Goal: Communication & Community: Participate in discussion

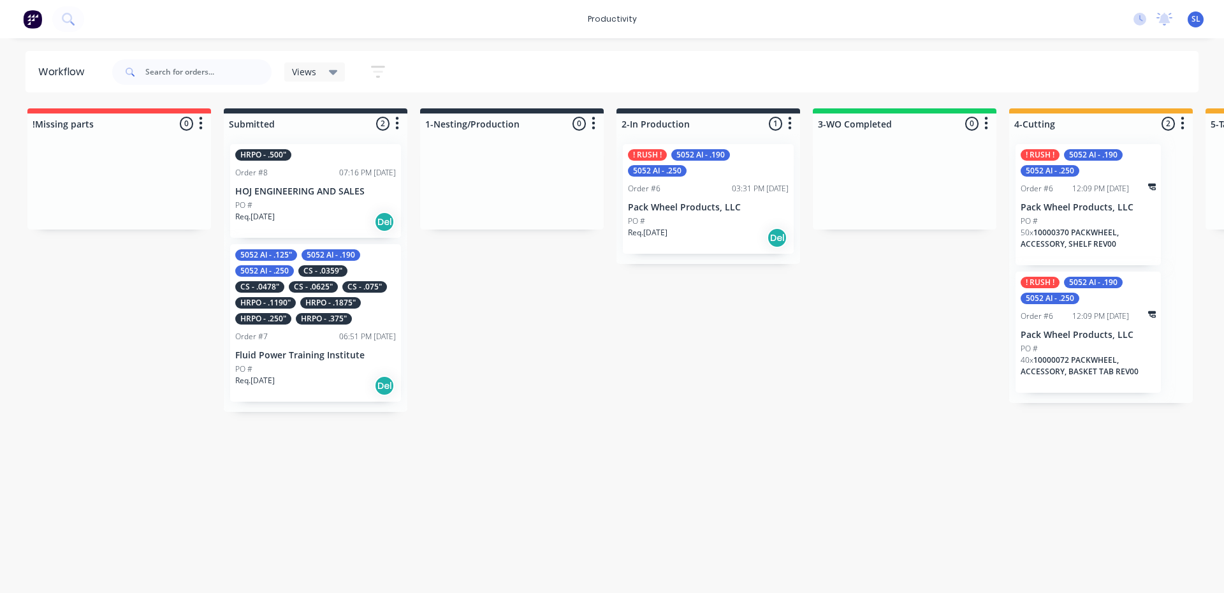
click at [322, 200] on div "PO #" at bounding box center [315, 204] width 161 height 11
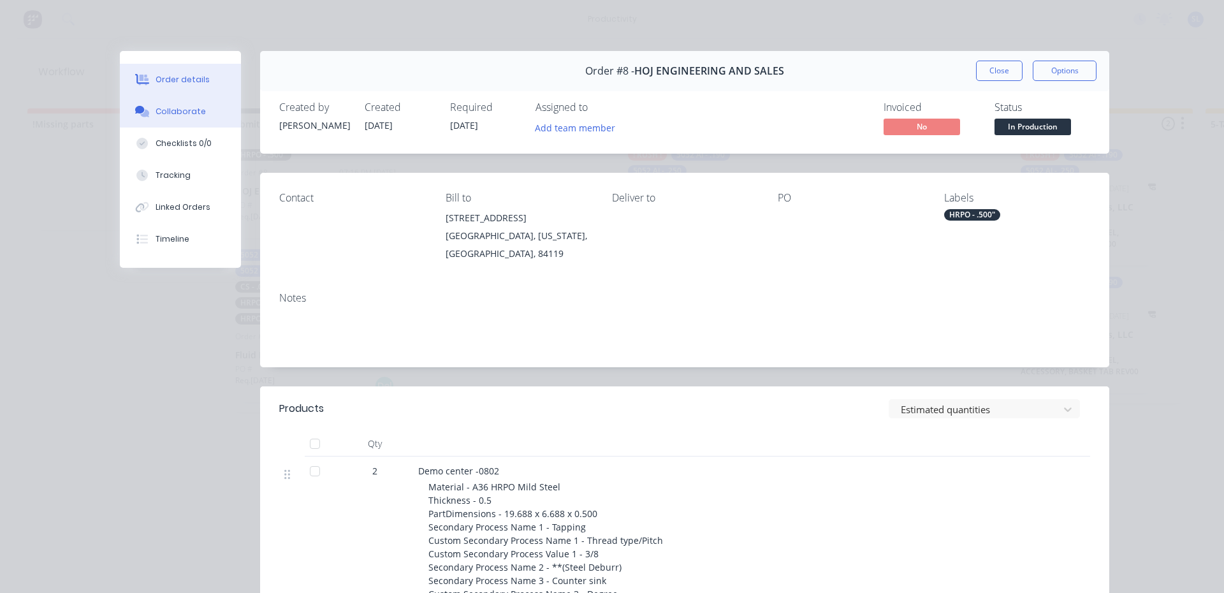
click at [173, 110] on div "Collaborate" at bounding box center [181, 111] width 50 height 11
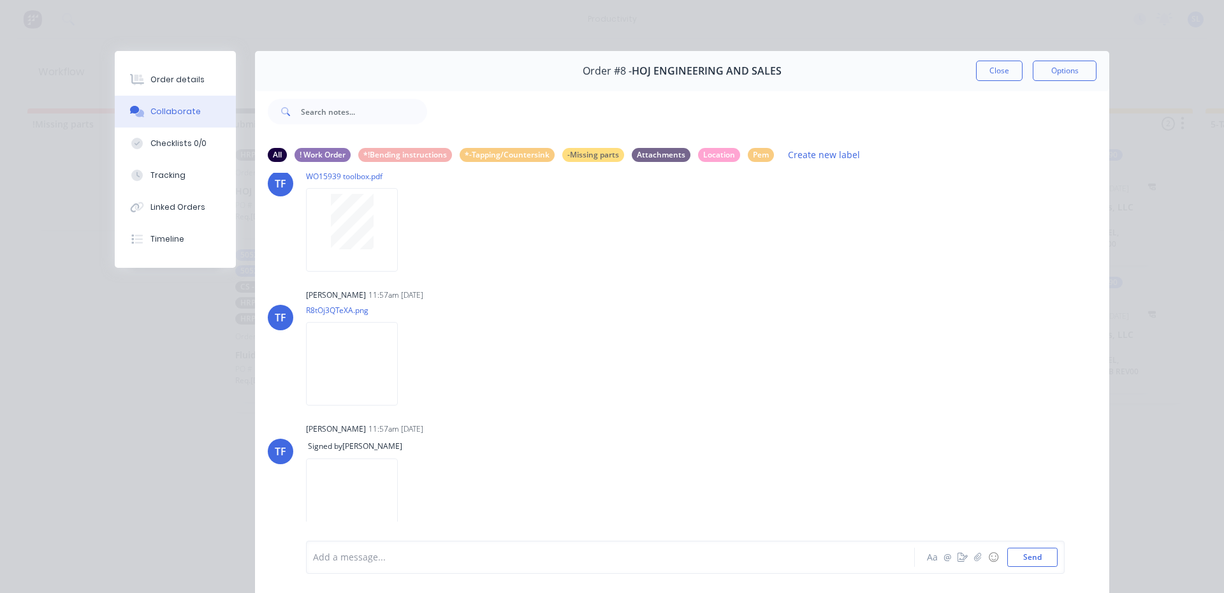
scroll to position [308, 0]
click at [407, 362] on icon "button" at bounding box center [408, 362] width 3 height 11
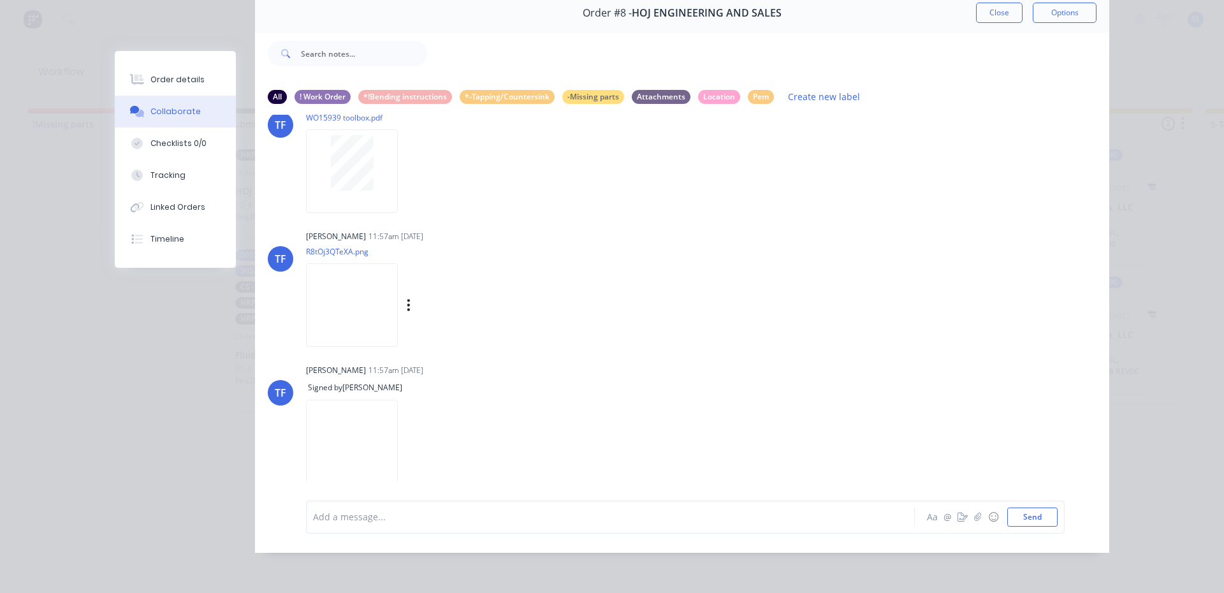
click at [352, 306] on img at bounding box center [352, 304] width 92 height 83
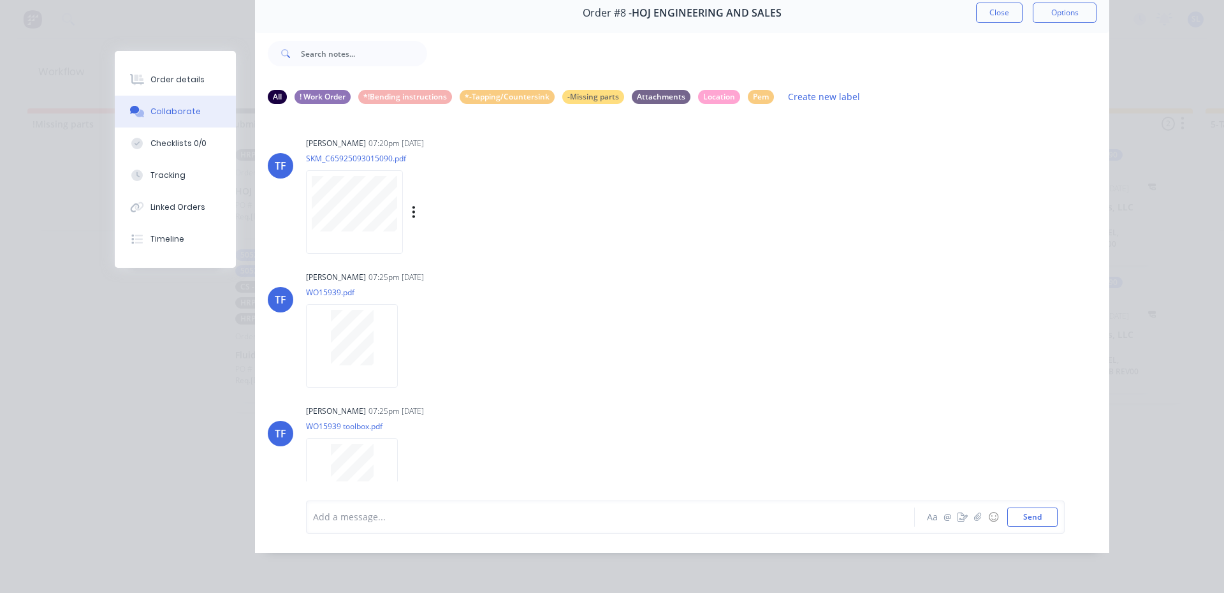
scroll to position [0, 0]
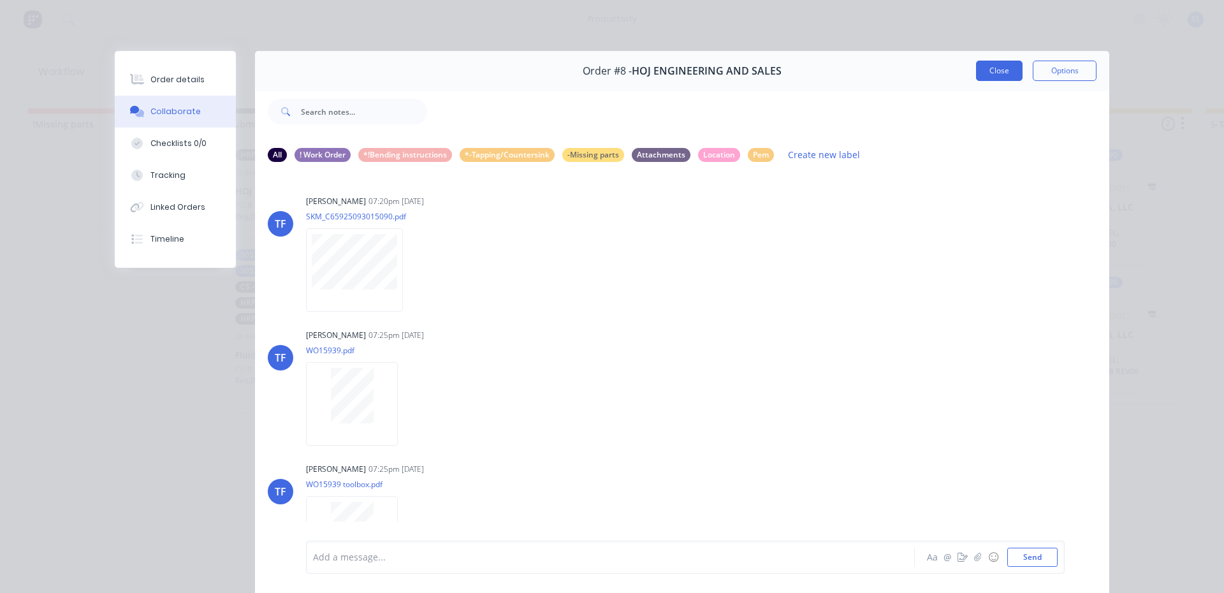
click at [997, 73] on button "Close" at bounding box center [999, 71] width 47 height 20
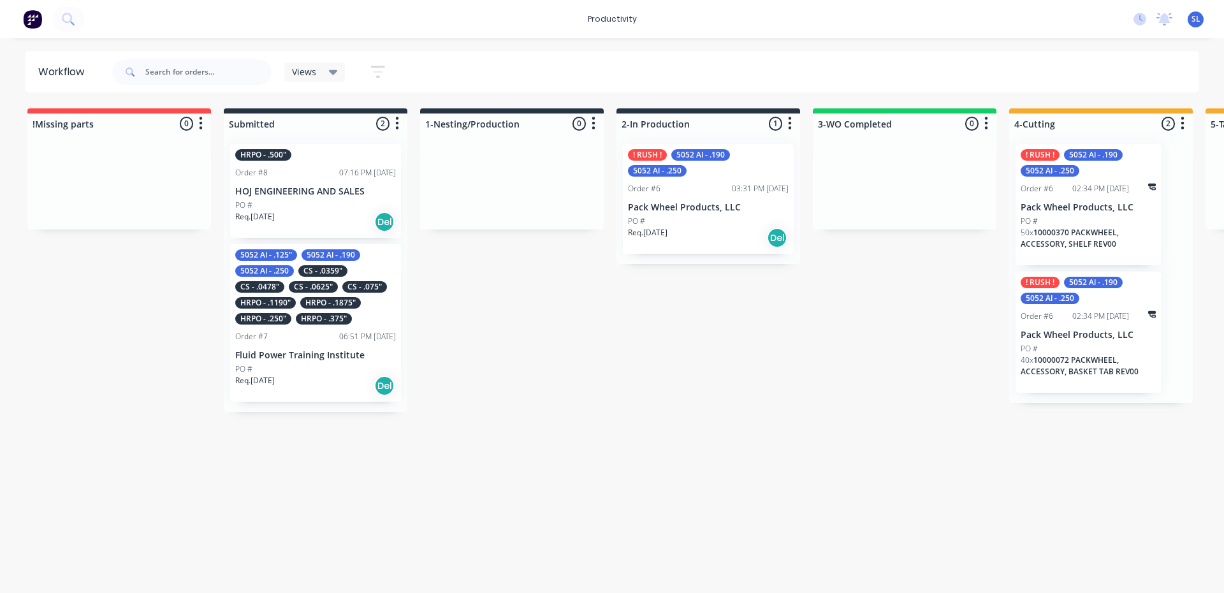
click at [703, 199] on div "! RUSH ! 5052 Al - .190 5052 Al - .250 Order #6 03:31 PM [DATE] Pack Wheel Prod…" at bounding box center [708, 199] width 171 height 110
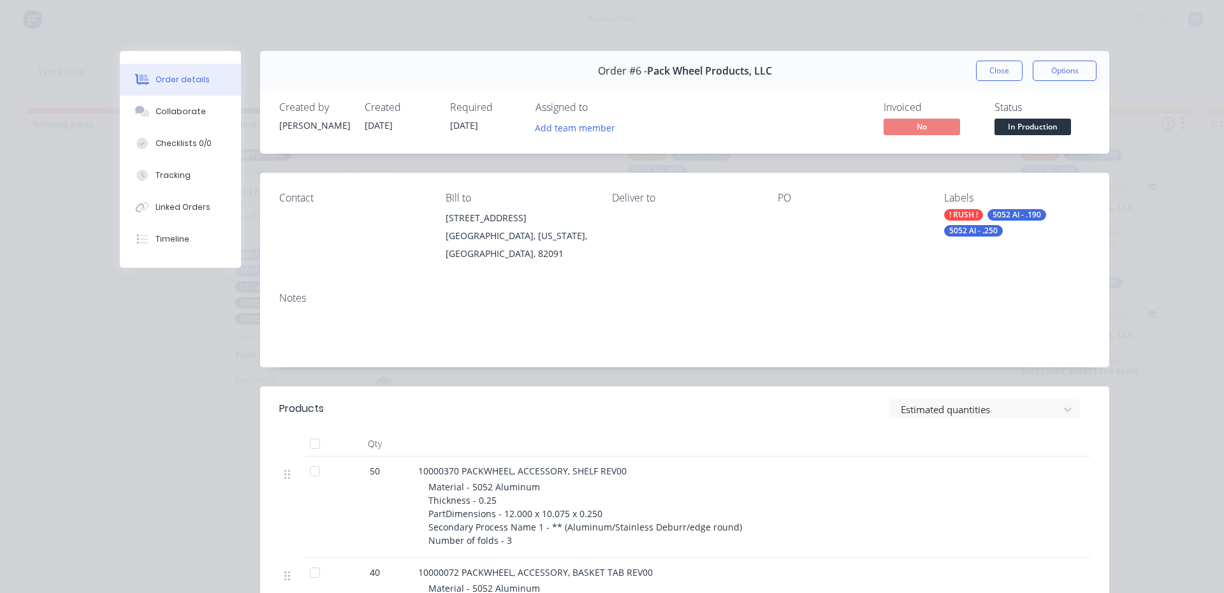
scroll to position [64, 0]
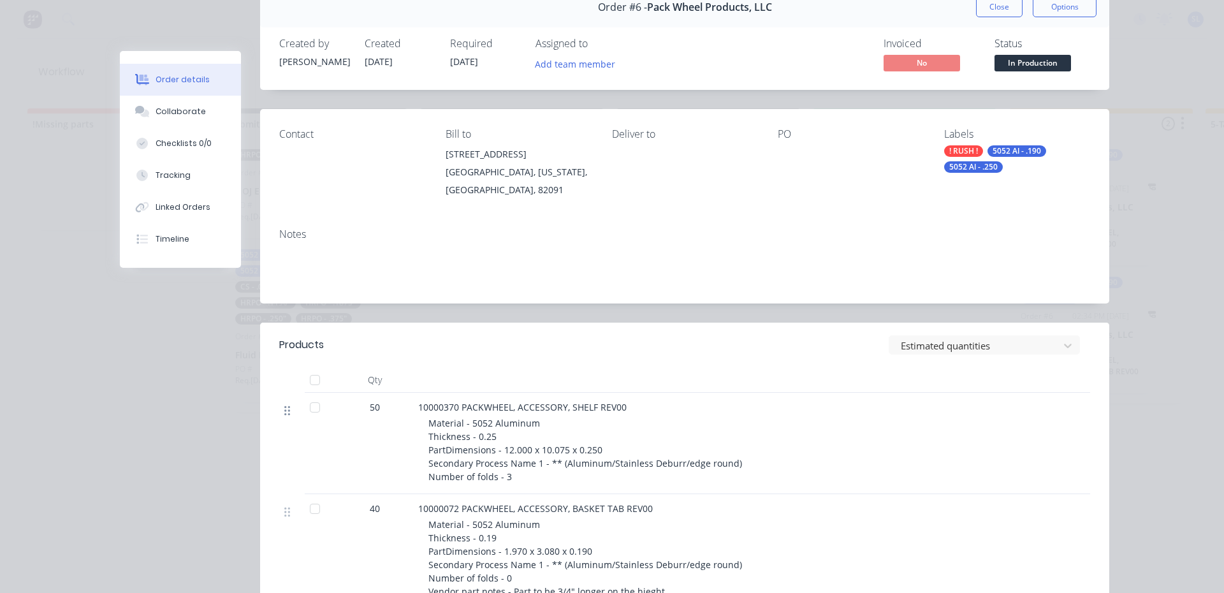
click at [284, 416] on icon at bounding box center [287, 410] width 6 height 11
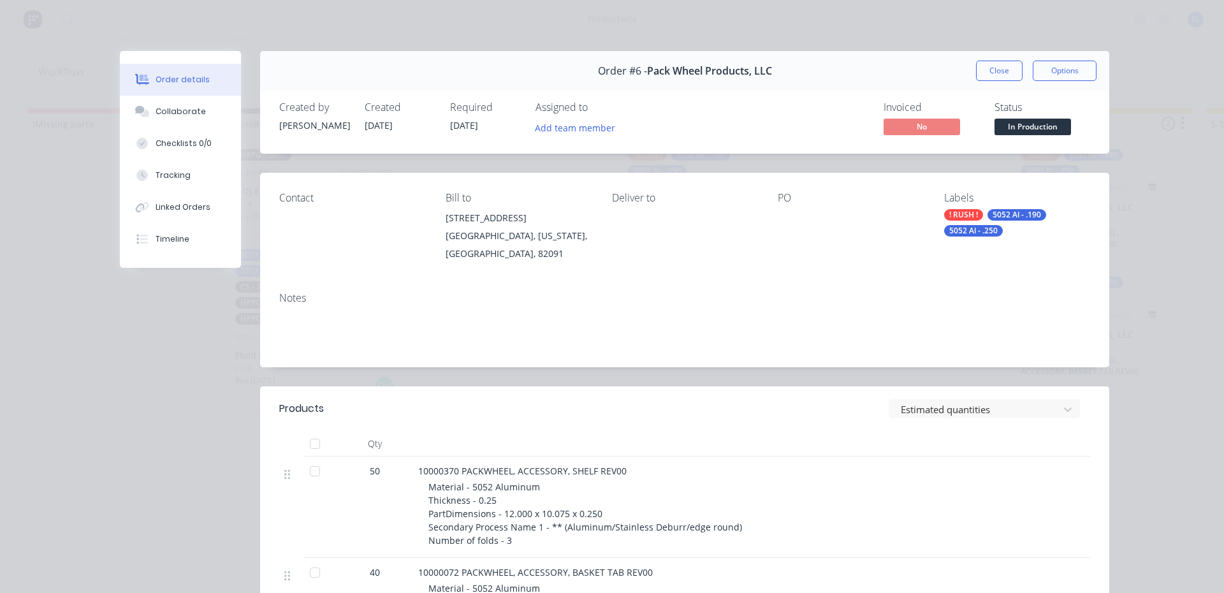
click at [310, 471] on div at bounding box center [314, 470] width 25 height 25
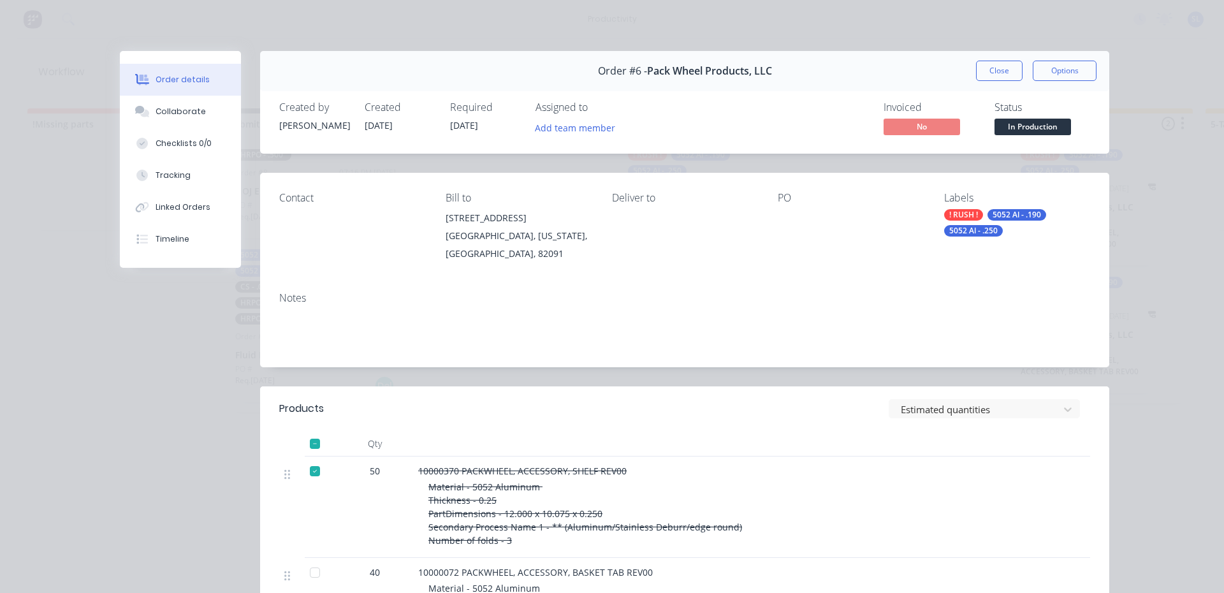
click at [310, 471] on div at bounding box center [314, 470] width 25 height 25
click at [1061, 78] on button "Options" at bounding box center [1064, 71] width 64 height 20
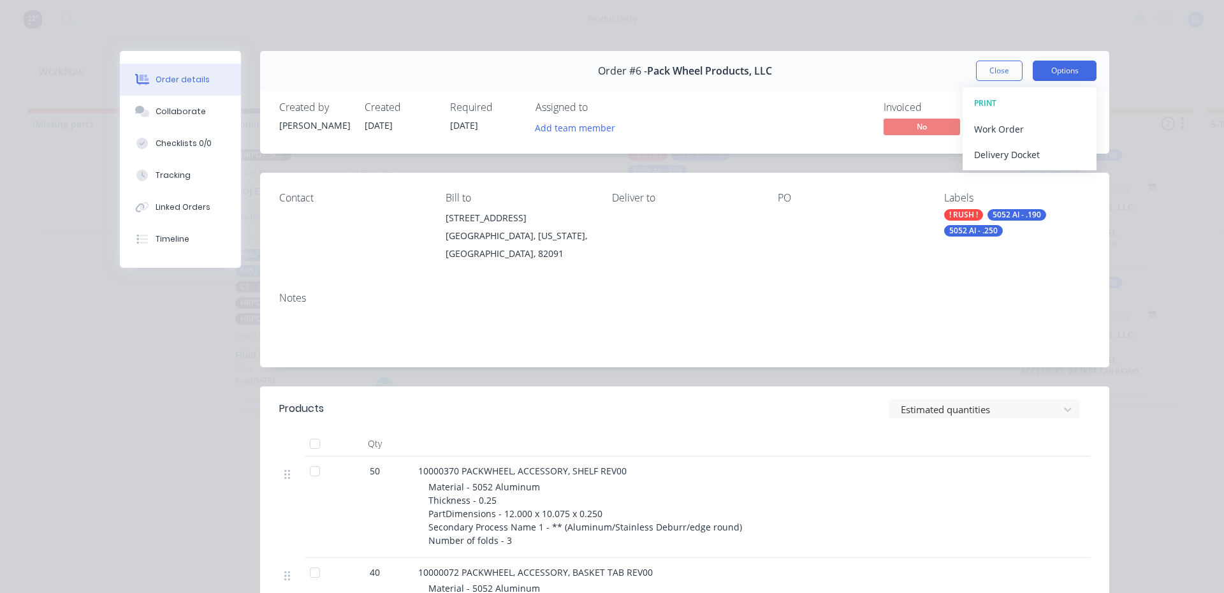
click at [1061, 78] on button "Options" at bounding box center [1064, 71] width 64 height 20
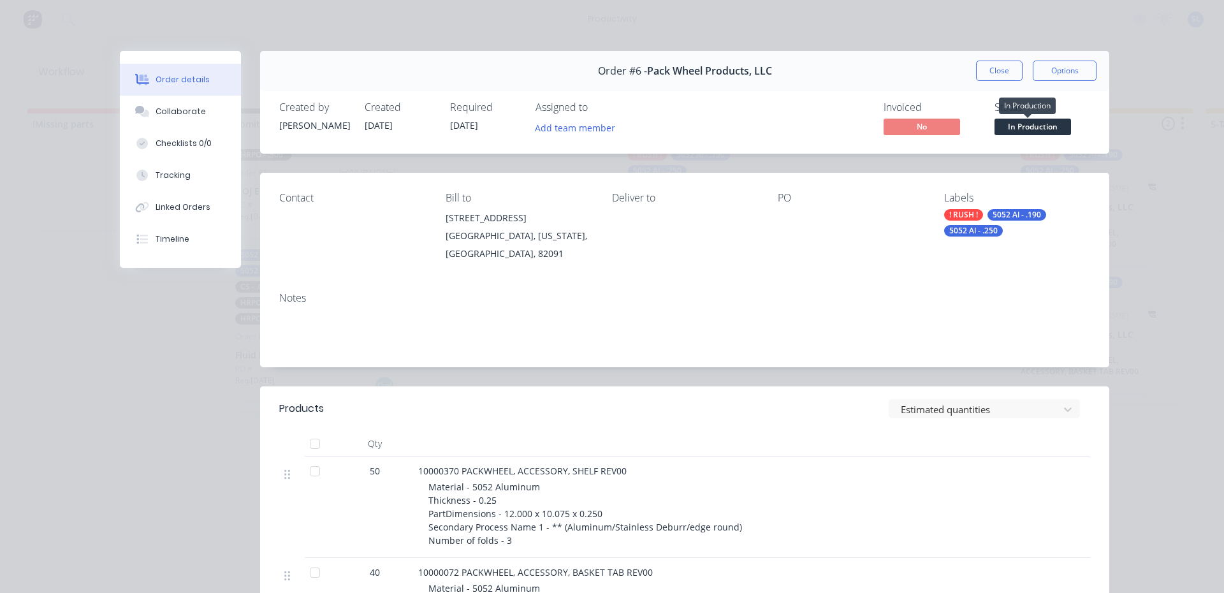
click at [1026, 122] on span "In Production" at bounding box center [1032, 127] width 76 height 16
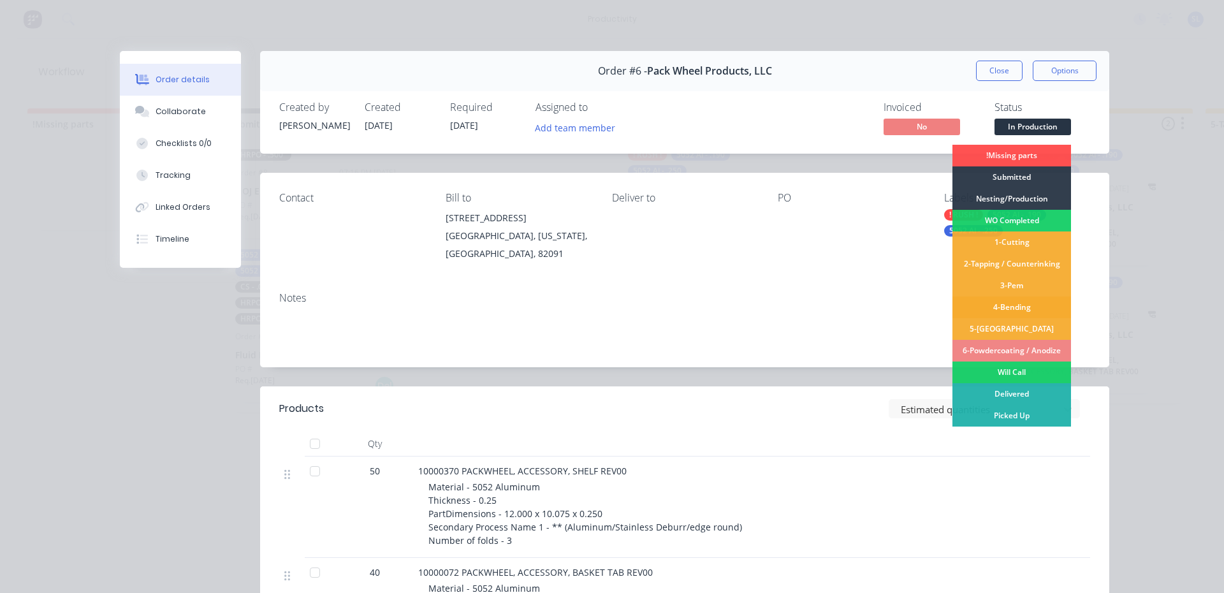
click at [999, 309] on div "4-Bending" at bounding box center [1011, 307] width 119 height 22
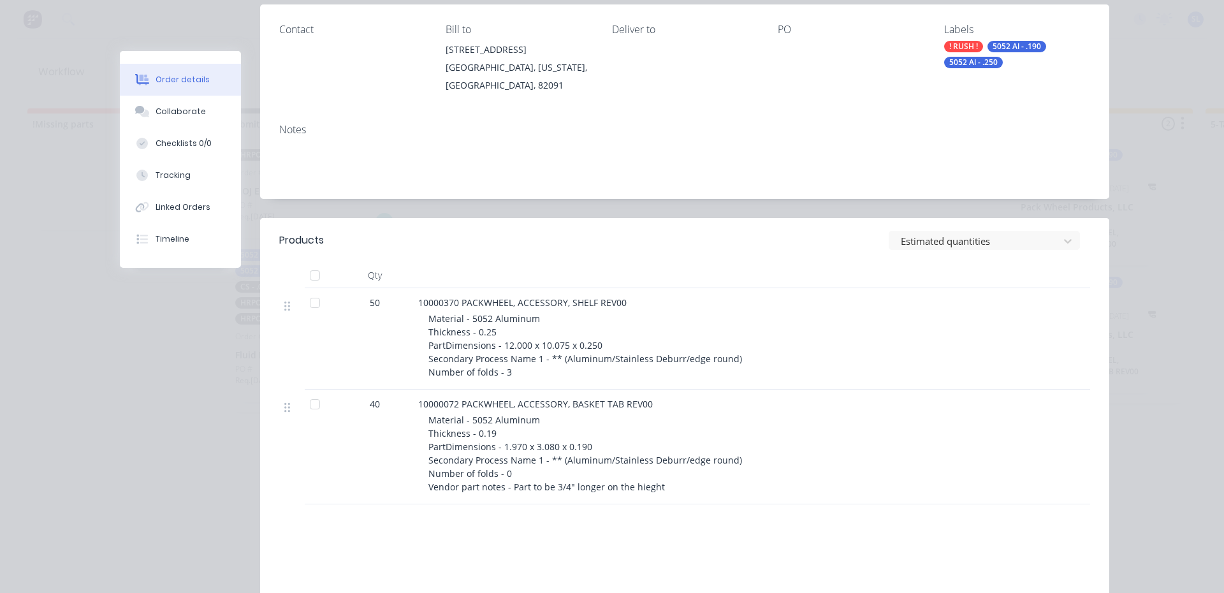
scroll to position [191, 0]
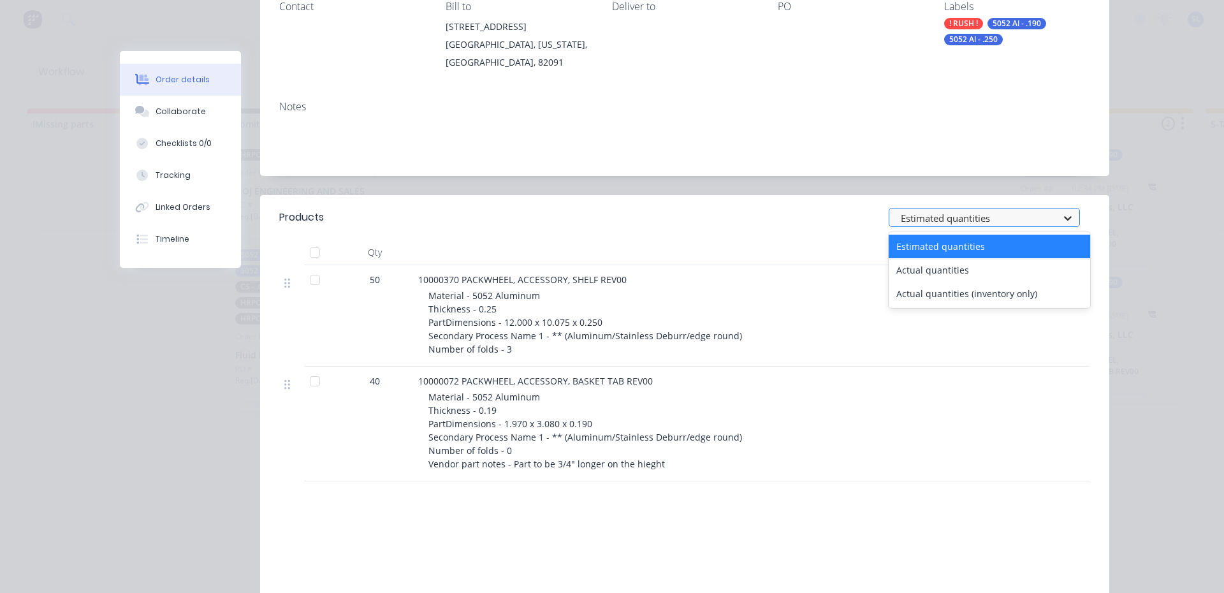
click at [1061, 216] on icon at bounding box center [1067, 218] width 13 height 13
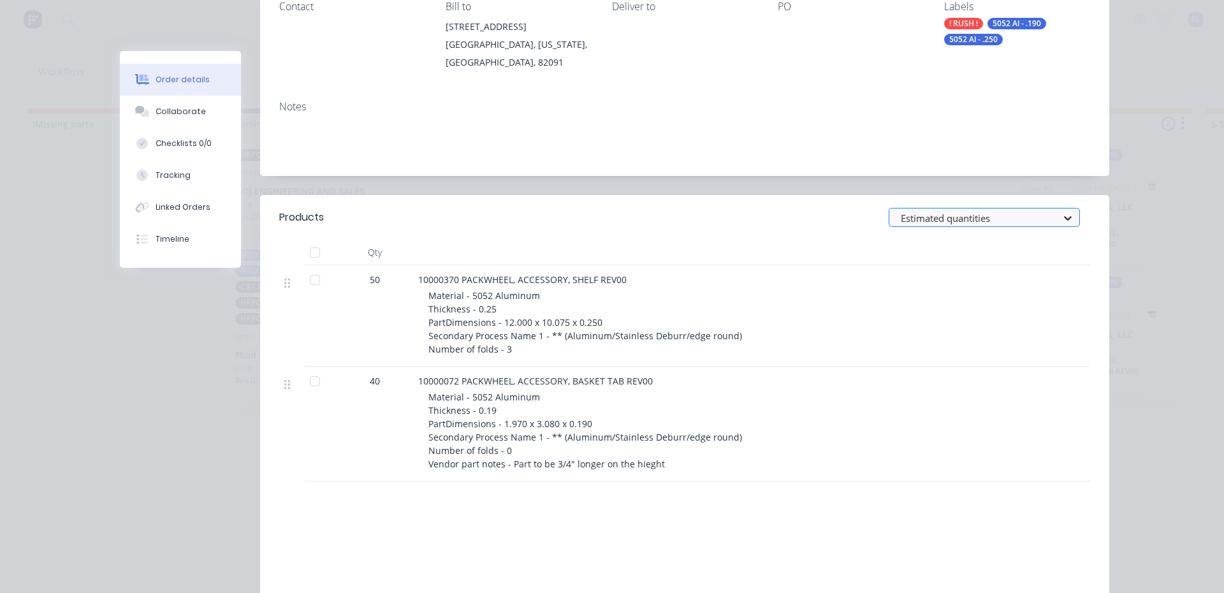
click at [1061, 216] on icon at bounding box center [1067, 218] width 13 height 13
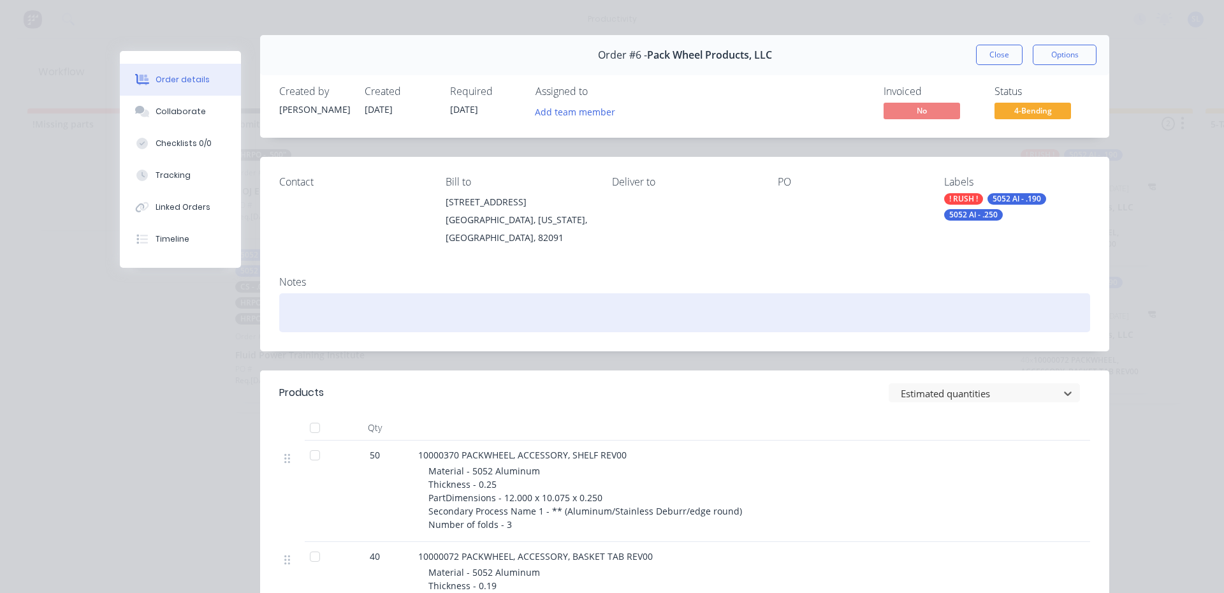
scroll to position [0, 0]
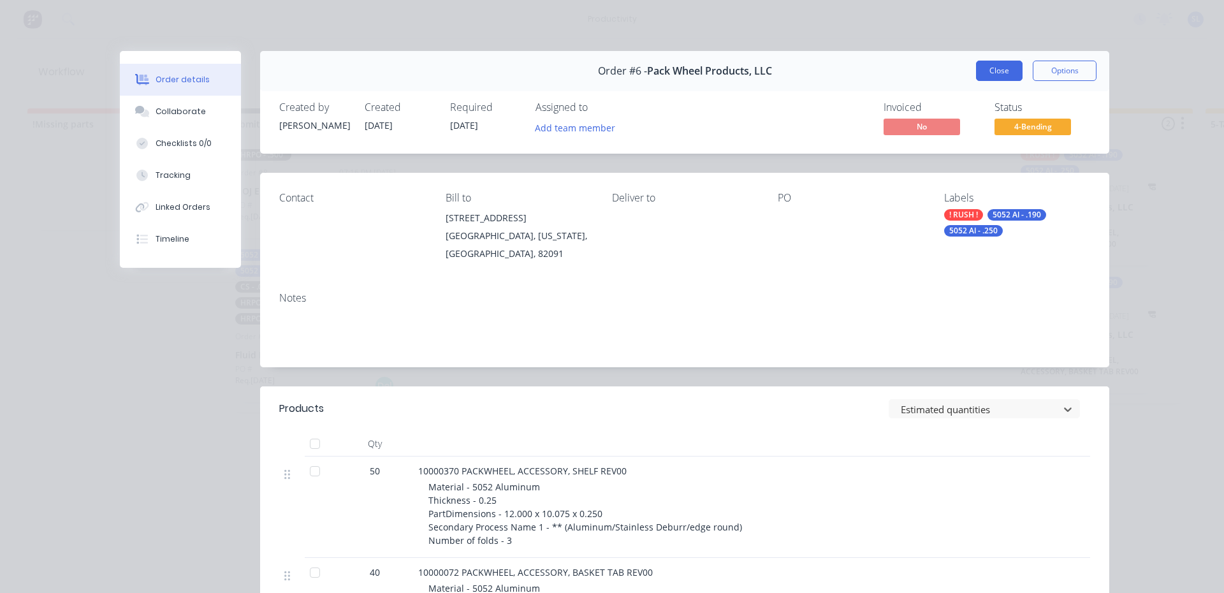
click at [992, 76] on button "Close" at bounding box center [999, 71] width 47 height 20
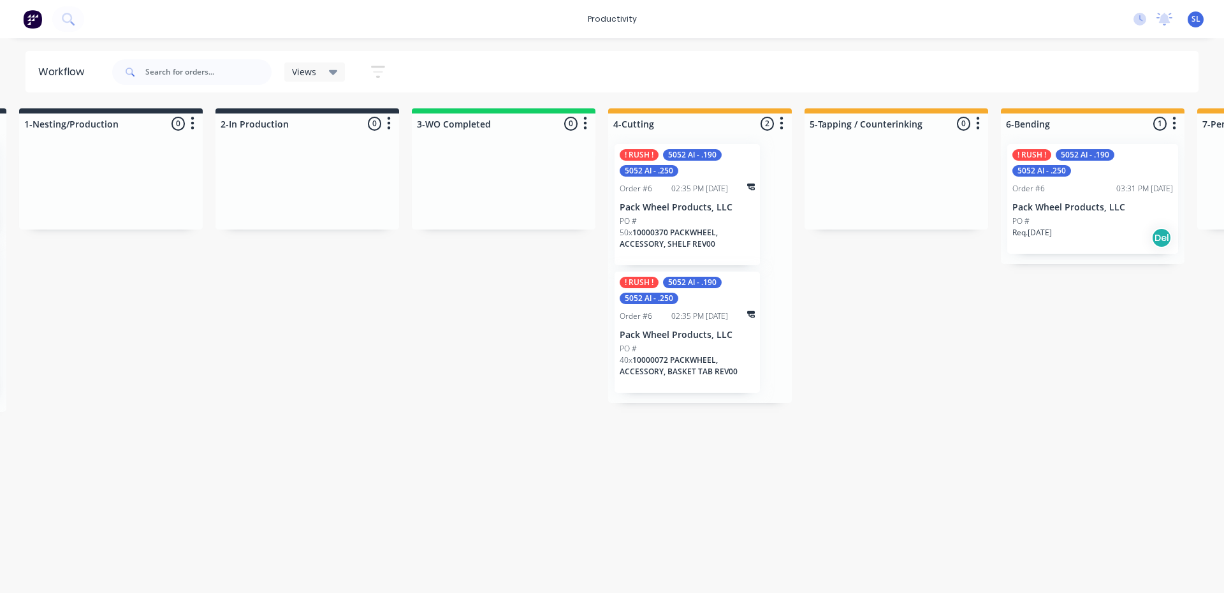
scroll to position [0, 558]
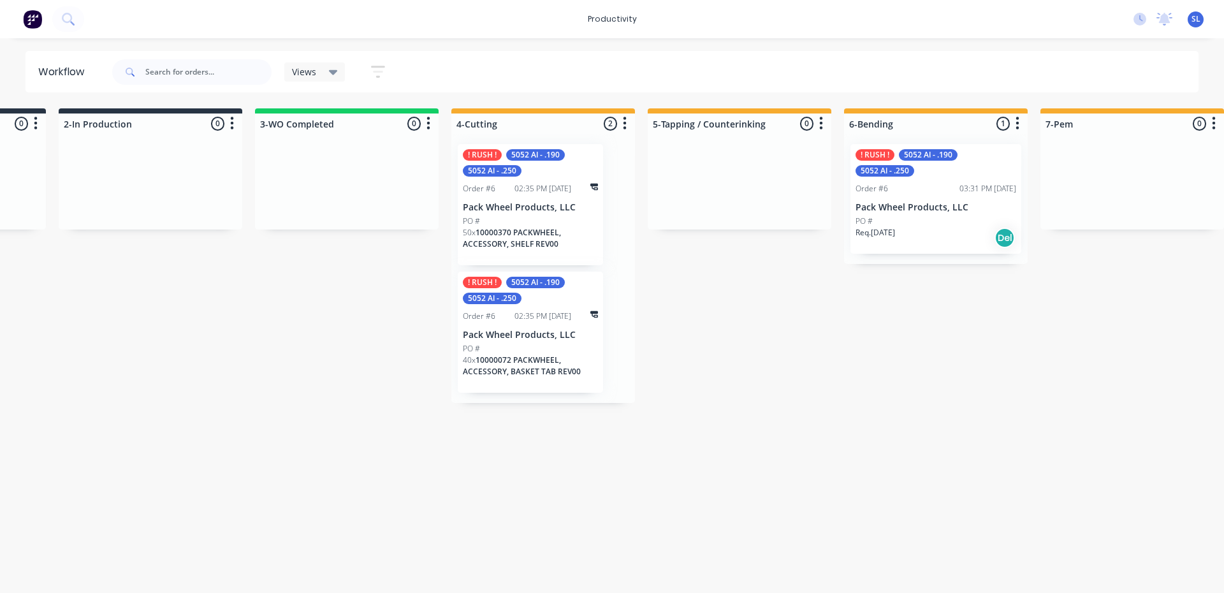
click at [924, 223] on div "PO #" at bounding box center [935, 220] width 161 height 11
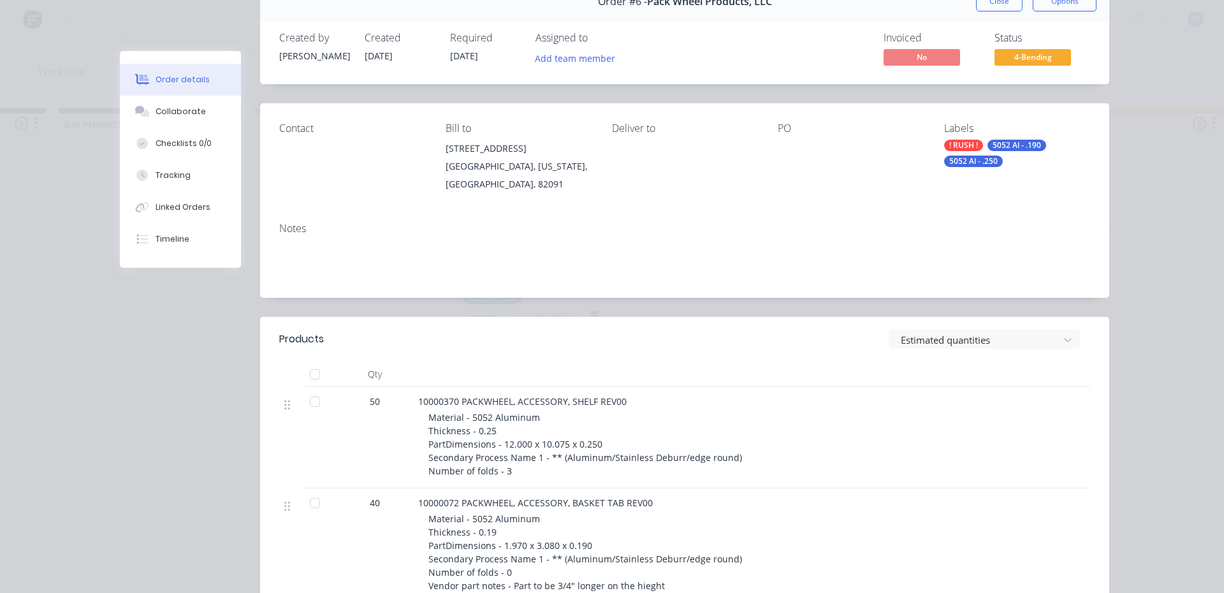
scroll to position [0, 0]
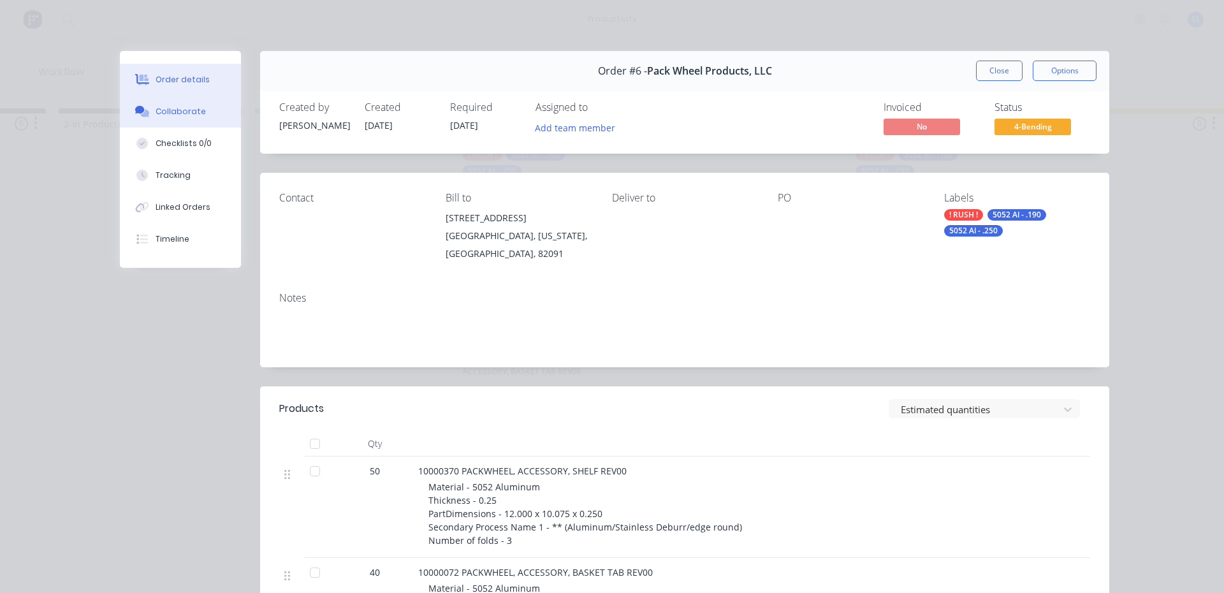
click at [175, 113] on div "Collaborate" at bounding box center [181, 111] width 50 height 11
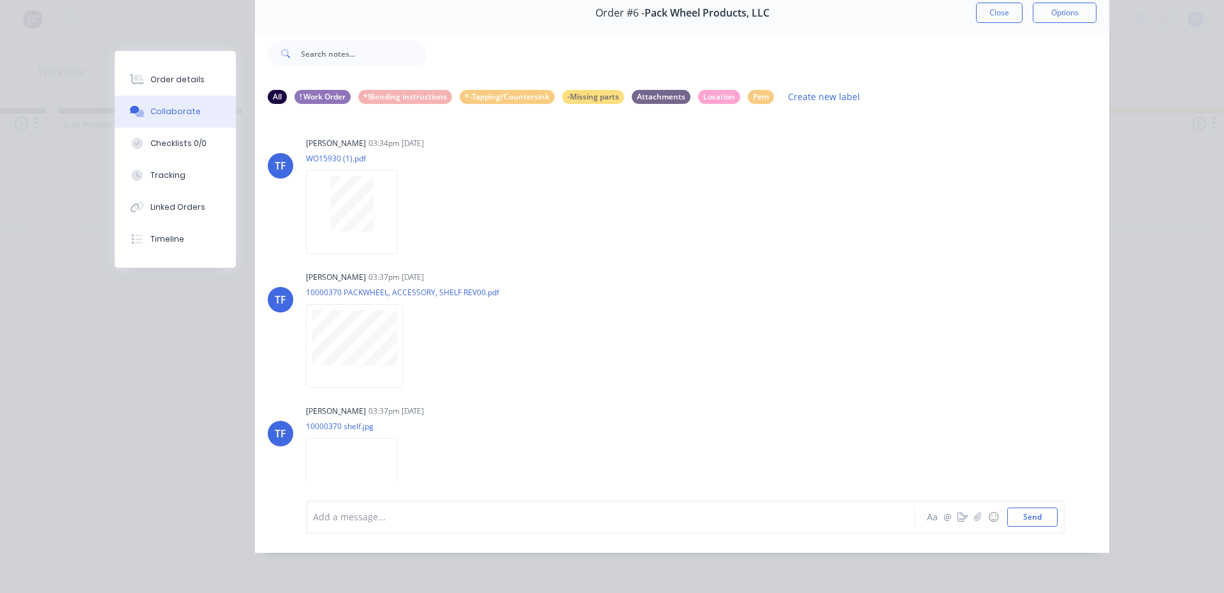
scroll to position [68, 0]
click at [342, 526] on div "Add a message..." at bounding box center [592, 516] width 558 height 19
click at [322, 522] on div at bounding box center [593, 516] width 558 height 13
click at [1027, 515] on button "Send" at bounding box center [1032, 516] width 50 height 19
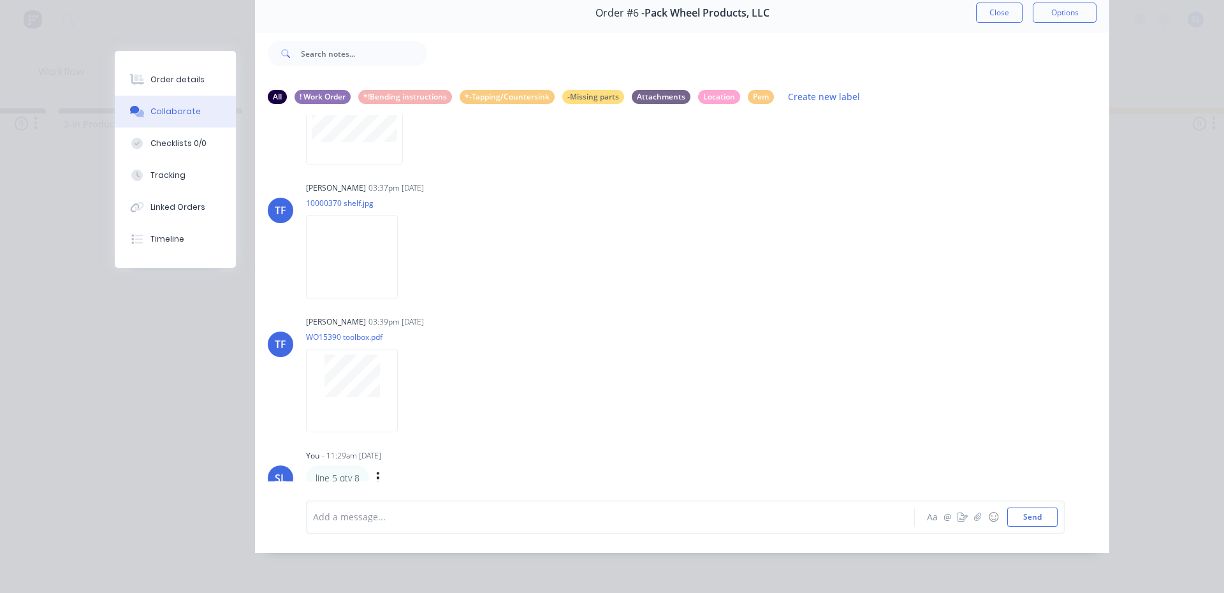
scroll to position [287, 0]
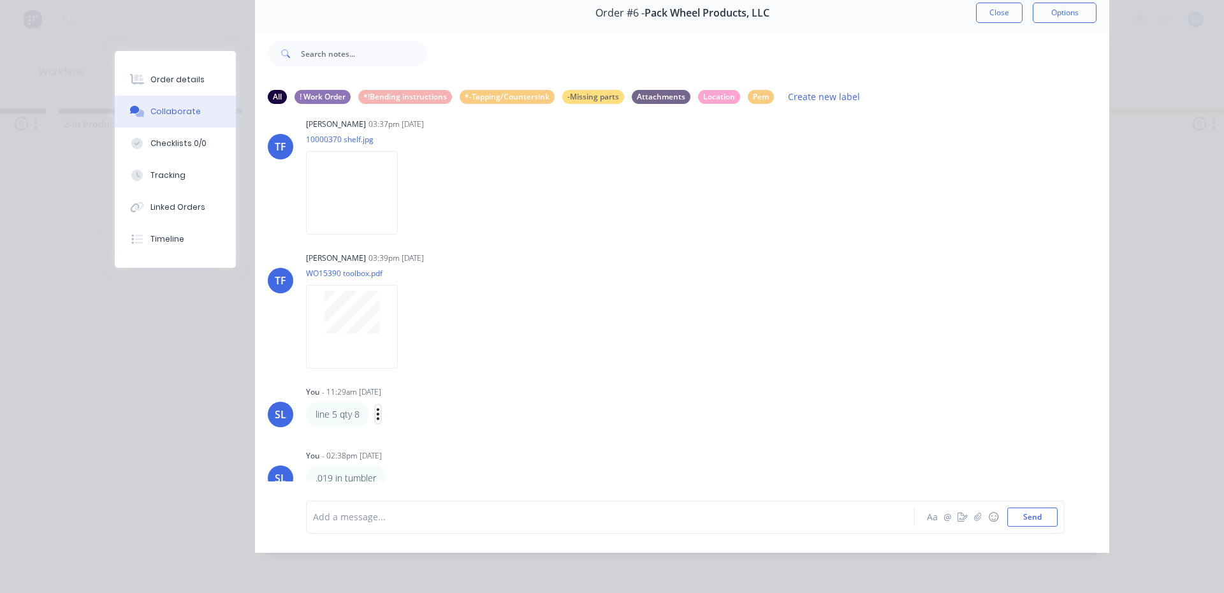
click at [377, 408] on icon "button" at bounding box center [378, 413] width 3 height 11
click at [393, 449] on button "Delete" at bounding box center [424, 457] width 80 height 21
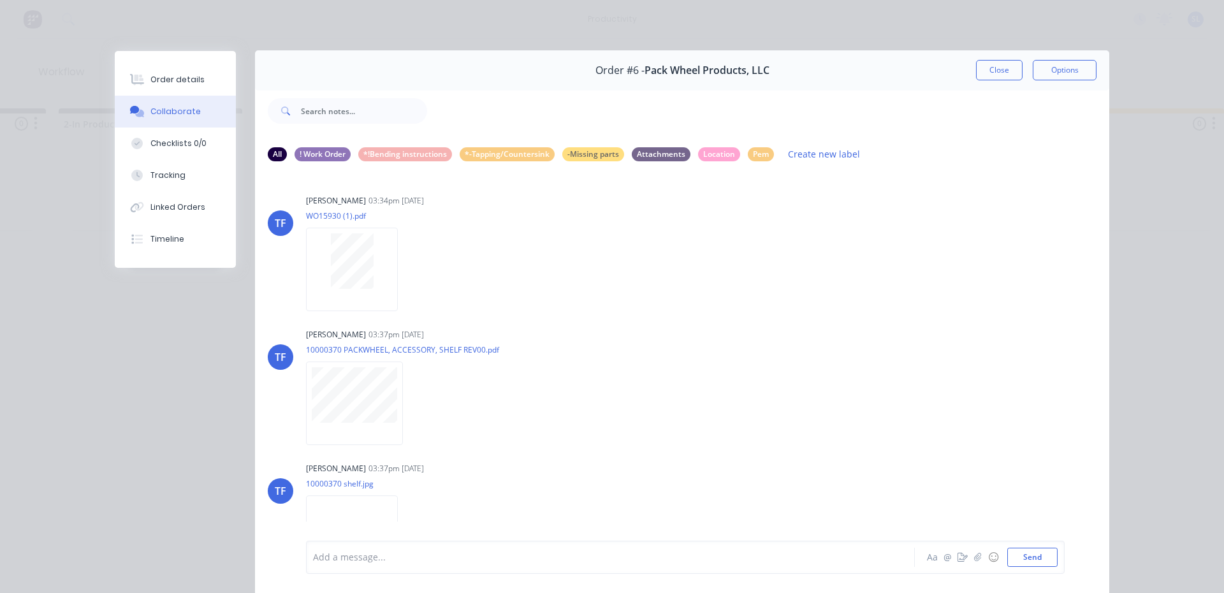
scroll to position [0, 0]
click at [995, 75] on button "Close" at bounding box center [999, 71] width 47 height 20
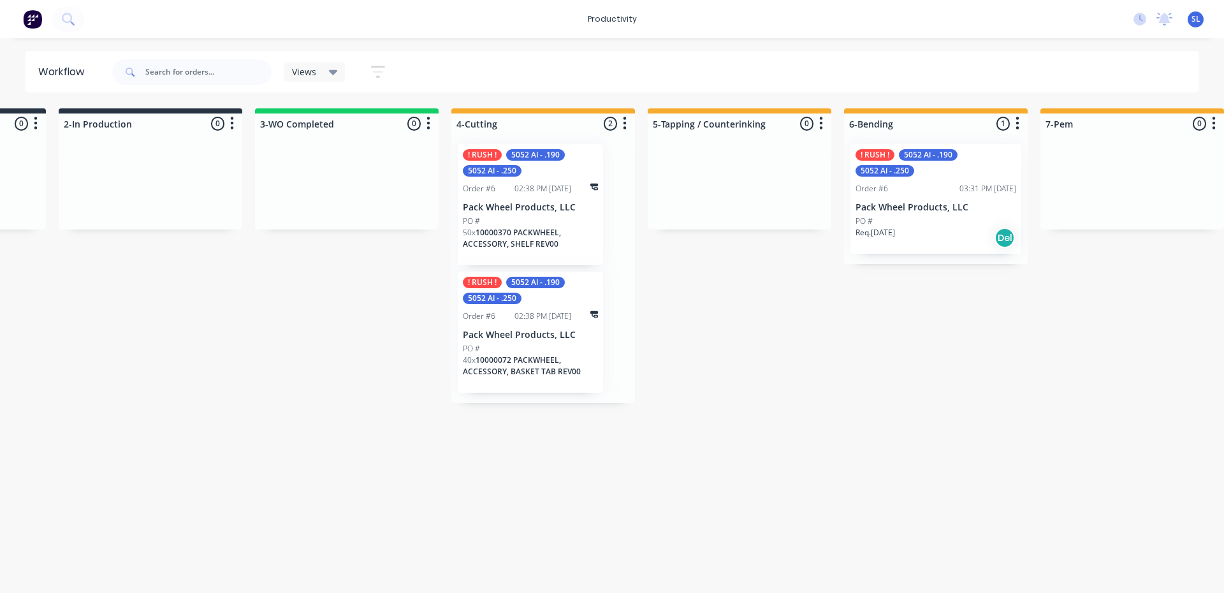
click at [525, 345] on div "PO #" at bounding box center [530, 348] width 135 height 11
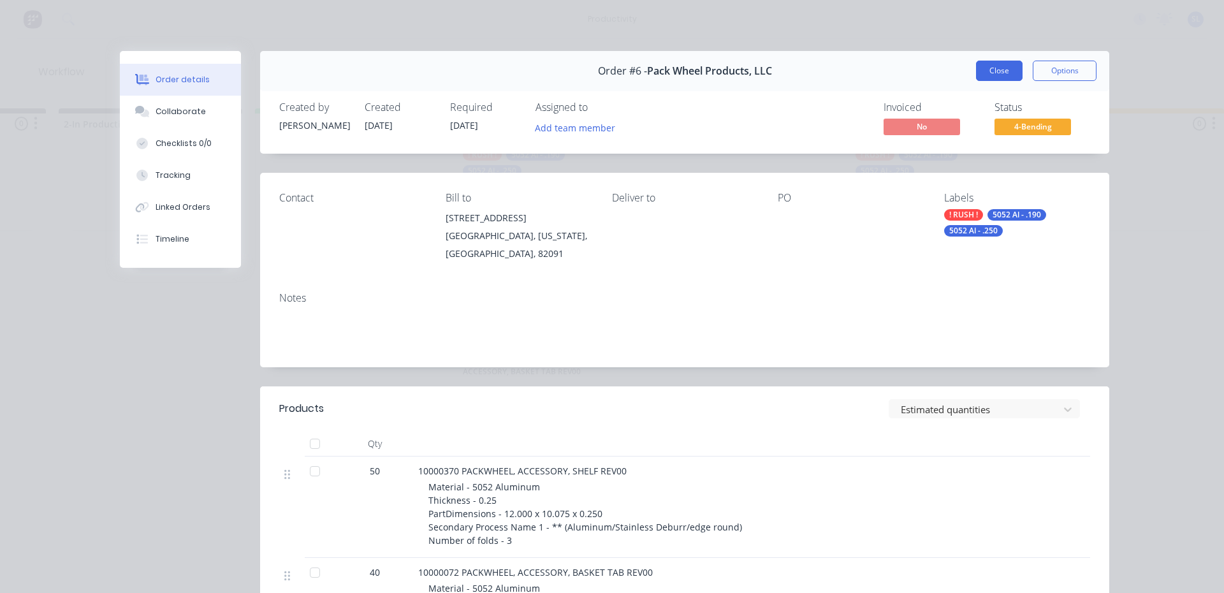
click at [994, 71] on button "Close" at bounding box center [999, 71] width 47 height 20
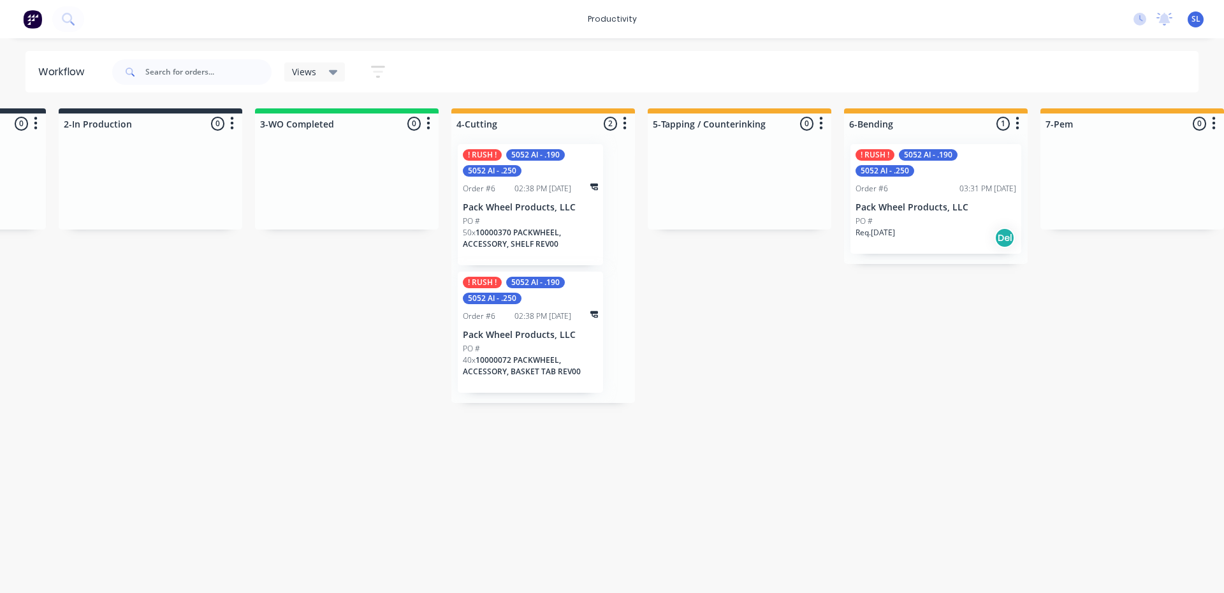
click at [934, 187] on div "Order #6 03:31 PM [DATE]" at bounding box center [935, 188] width 161 height 11
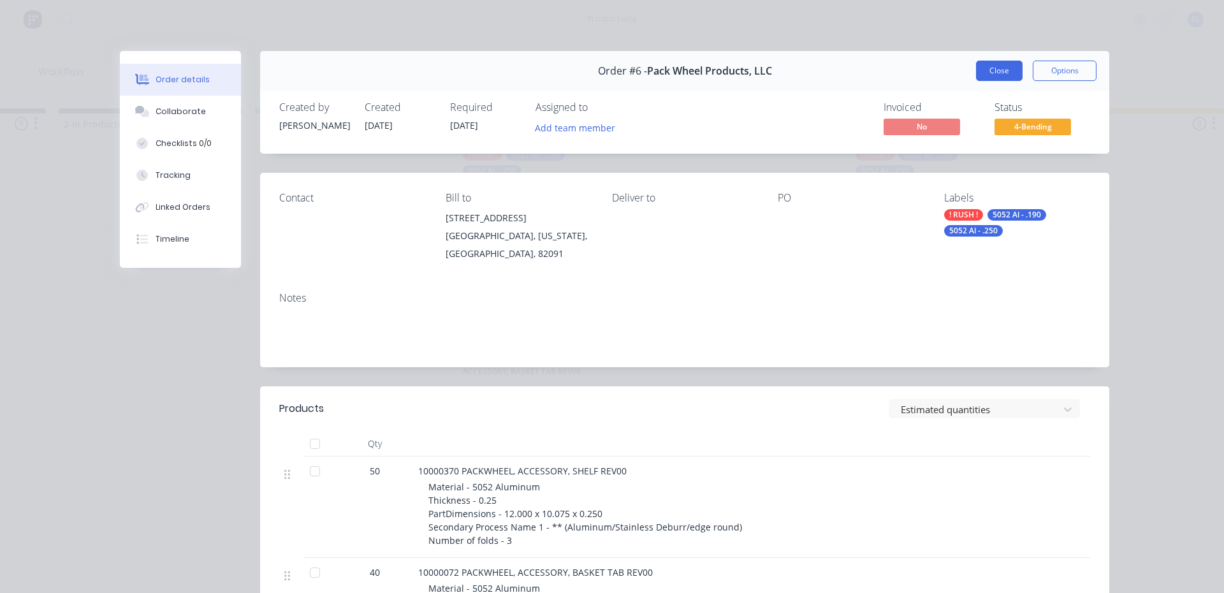
click at [991, 71] on button "Close" at bounding box center [999, 71] width 47 height 20
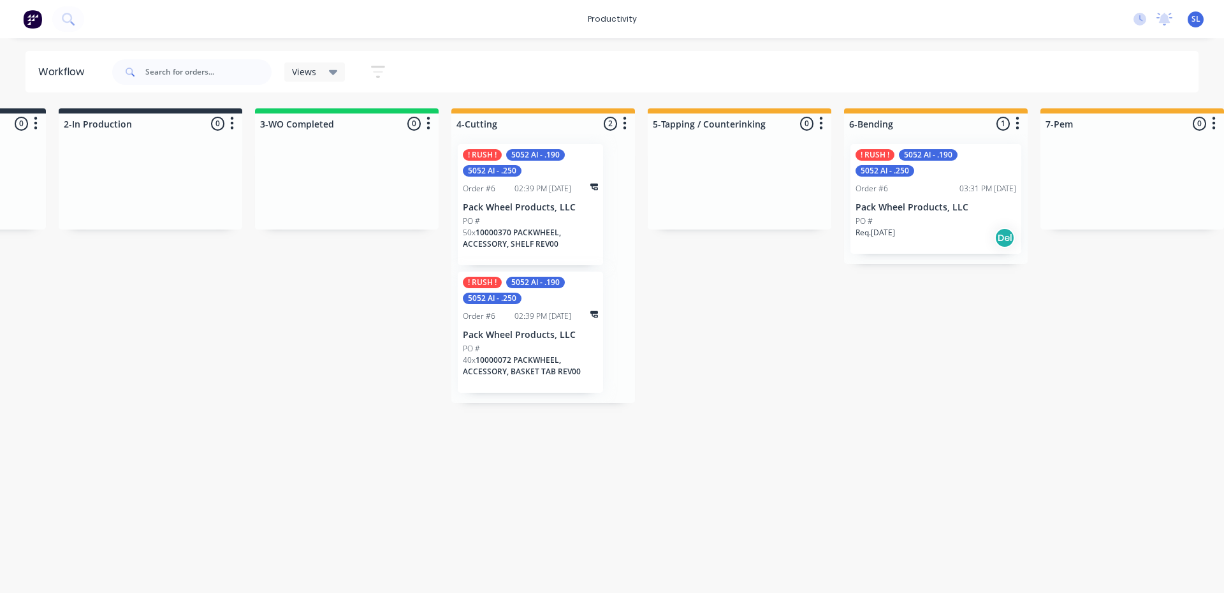
click at [595, 314] on icon at bounding box center [594, 314] width 8 height 8
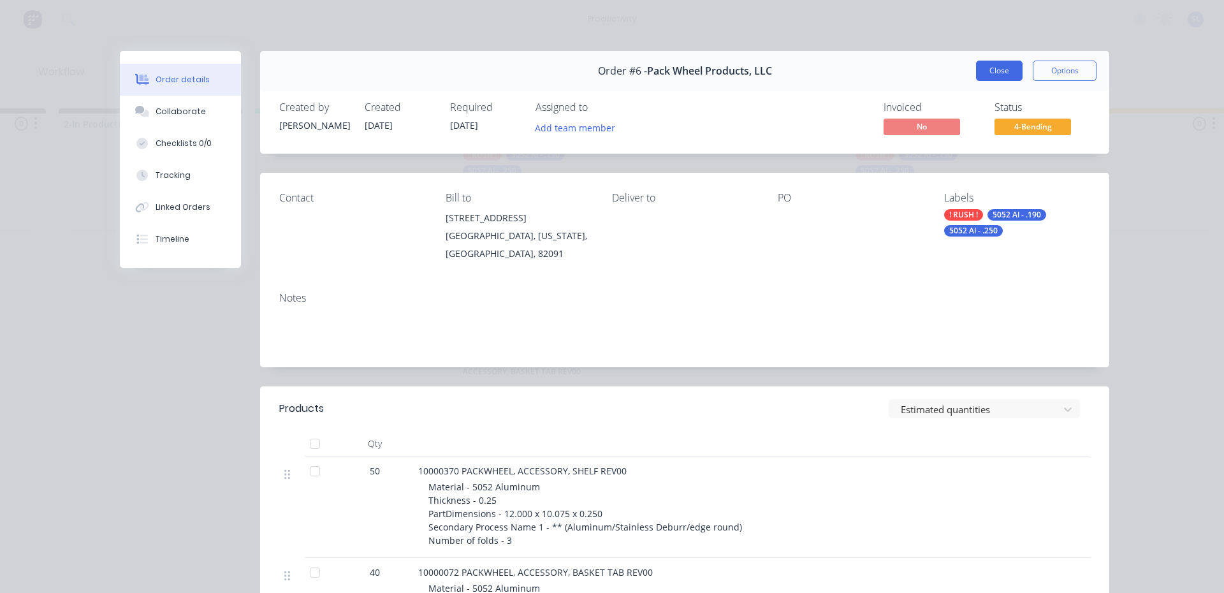
click at [997, 73] on button "Close" at bounding box center [999, 71] width 47 height 20
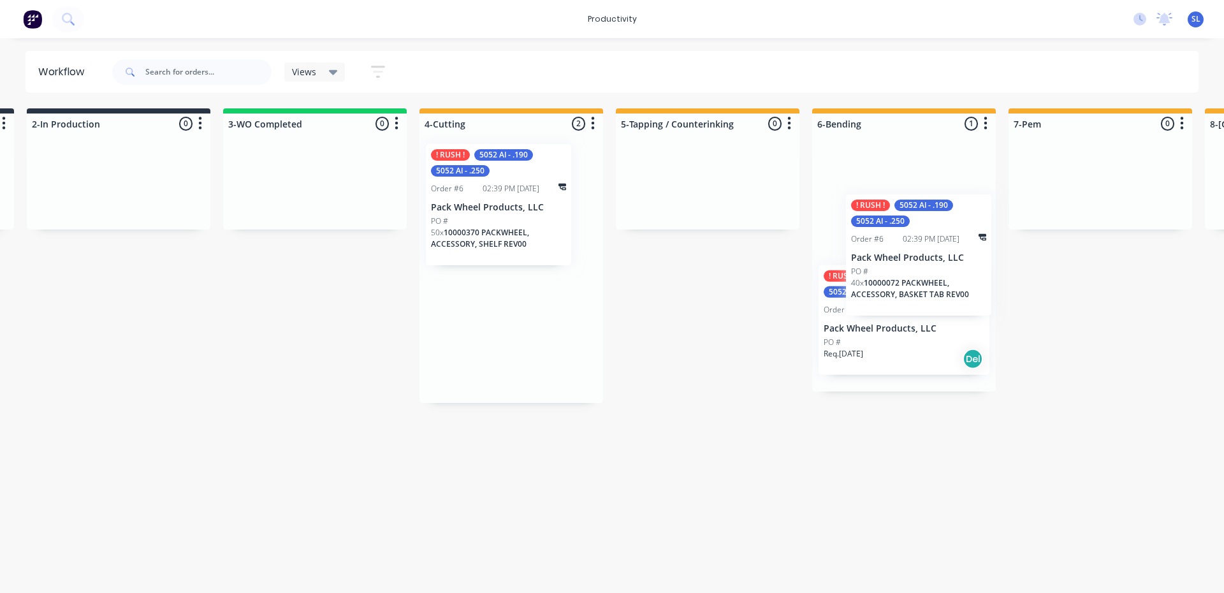
scroll to position [0, 591]
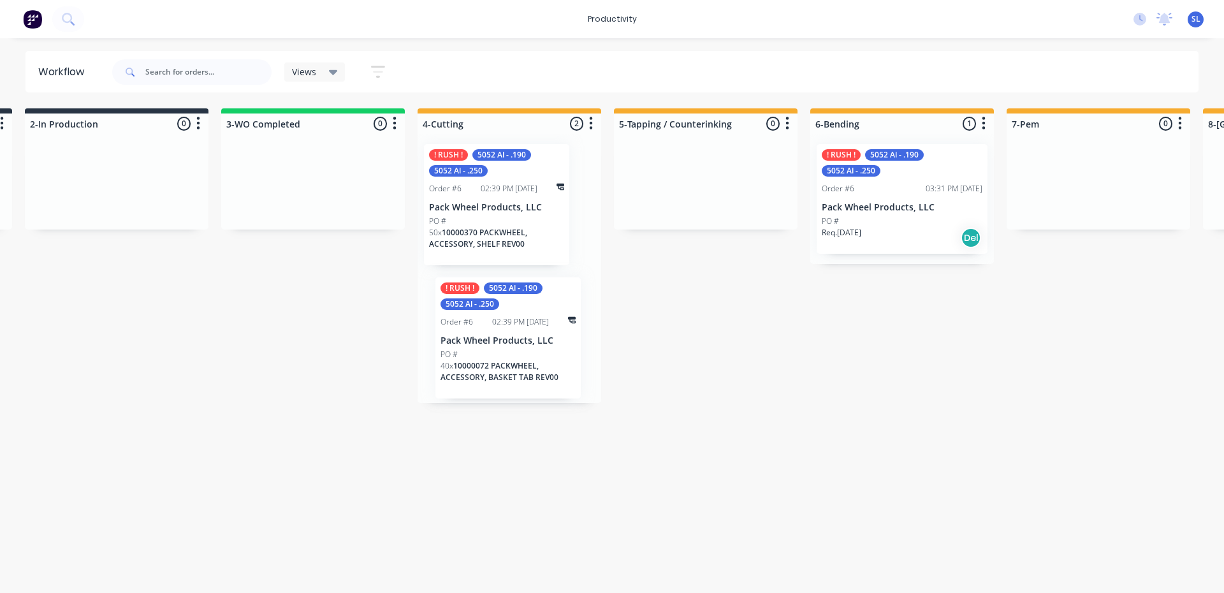
drag, startPoint x: 540, startPoint y: 335, endPoint x: 521, endPoint y: 341, distance: 20.0
click at [521, 341] on div "! RUSH ! 5052 Al - .190 5052 Al - .250 Order #6 02:39 PM [DATE] Pack Wheel Prod…" at bounding box center [509, 268] width 184 height 269
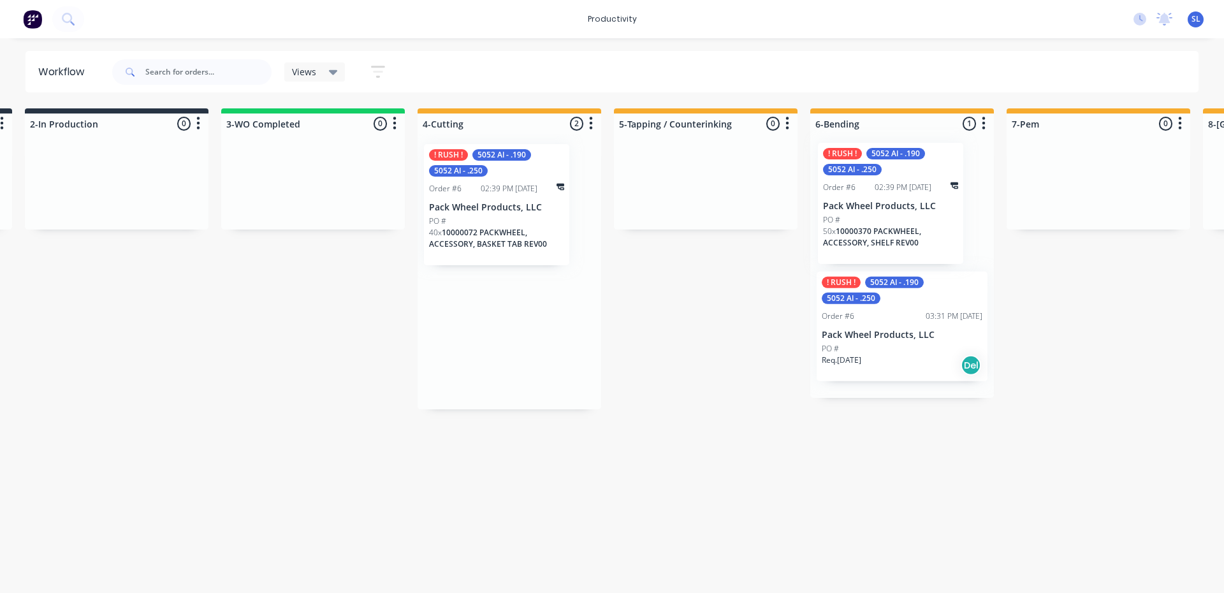
drag, startPoint x: 467, startPoint y: 226, endPoint x: 864, endPoint y: 224, distance: 397.1
click at [864, 224] on div "!Missing parts 0 Sort By Created date Required date Order number Customer name …" at bounding box center [739, 259] width 2680 height 303
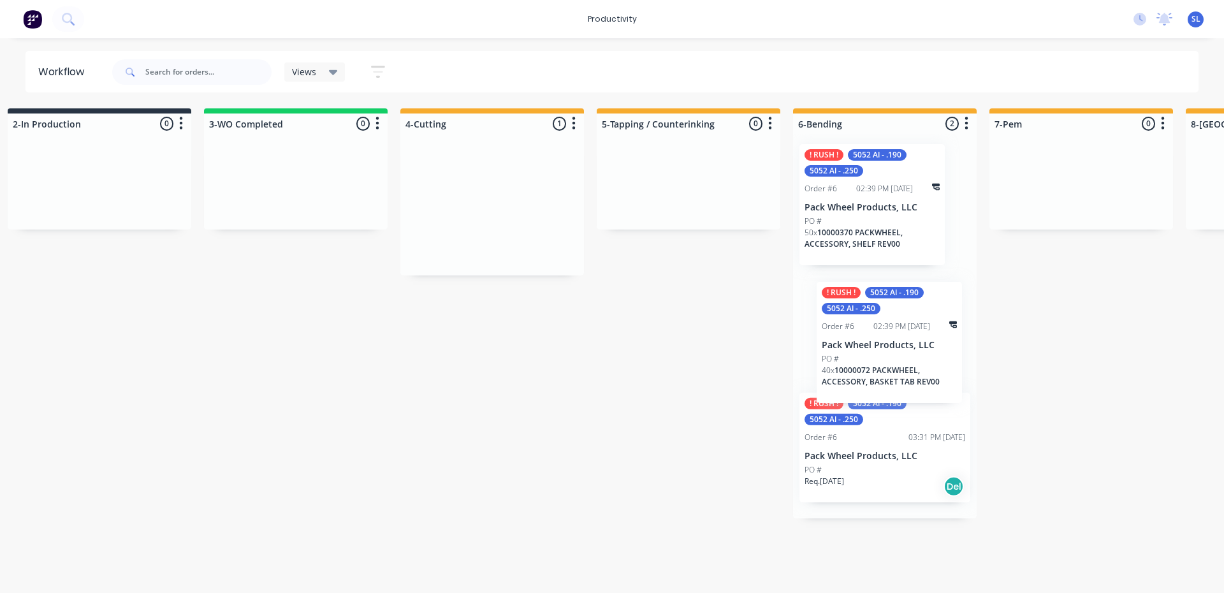
scroll to position [0, 611]
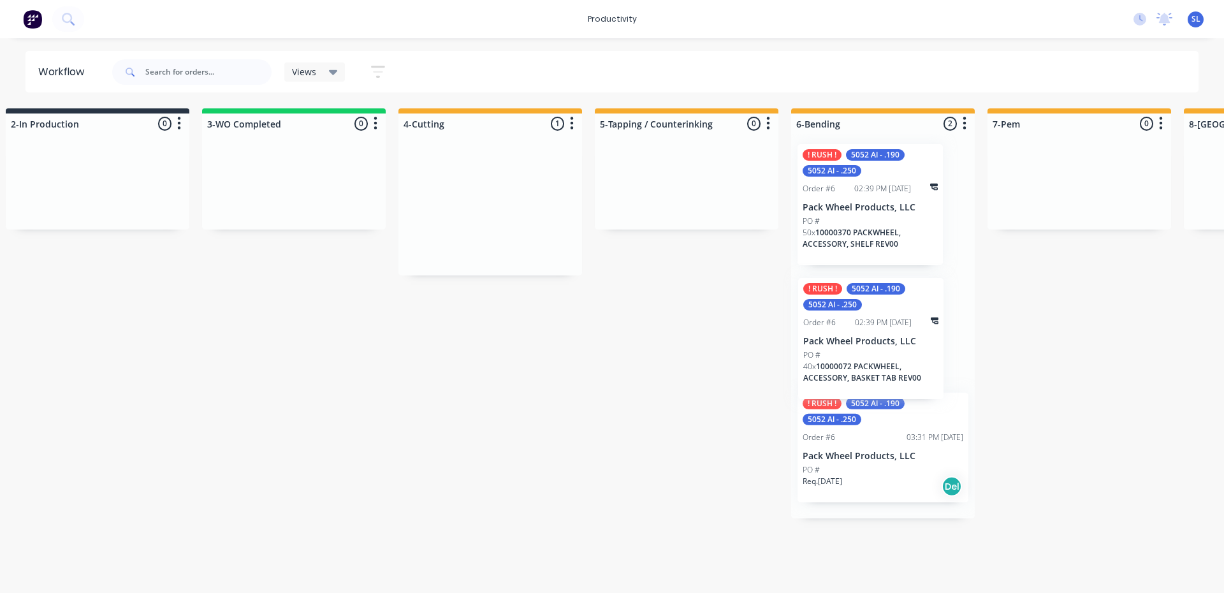
drag, startPoint x: 491, startPoint y: 212, endPoint x: 872, endPoint y: 349, distance: 404.4
click at [872, 349] on div "!Missing parts 0 Sort By Created date Required date Order number Customer name …" at bounding box center [720, 313] width 2680 height 410
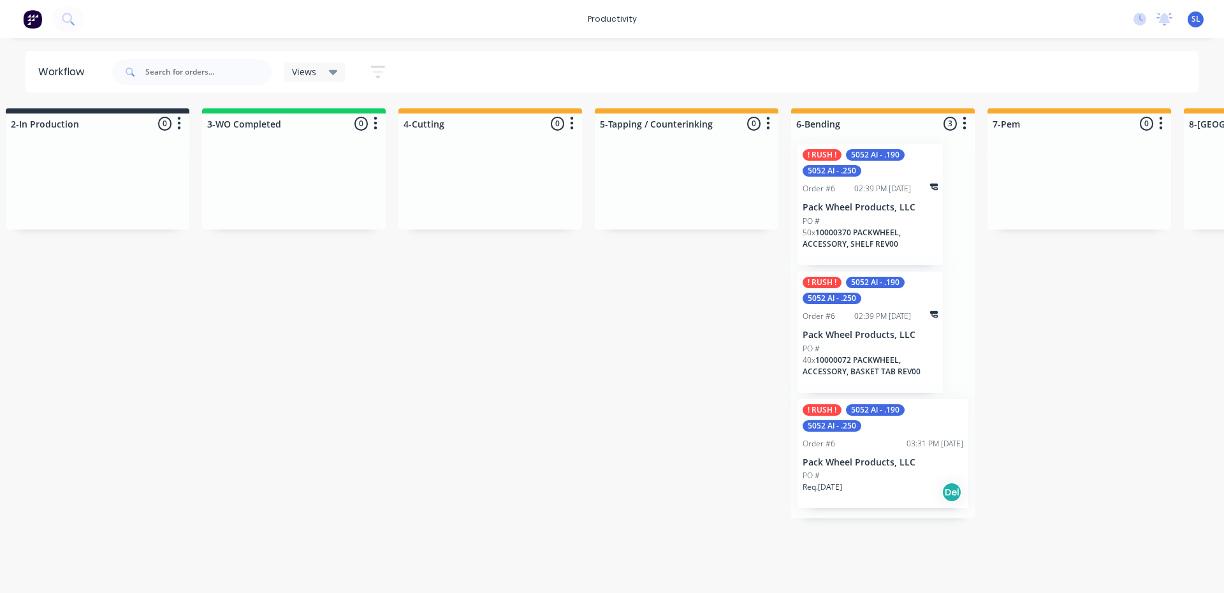
click at [911, 477] on div "PO #" at bounding box center [882, 475] width 161 height 11
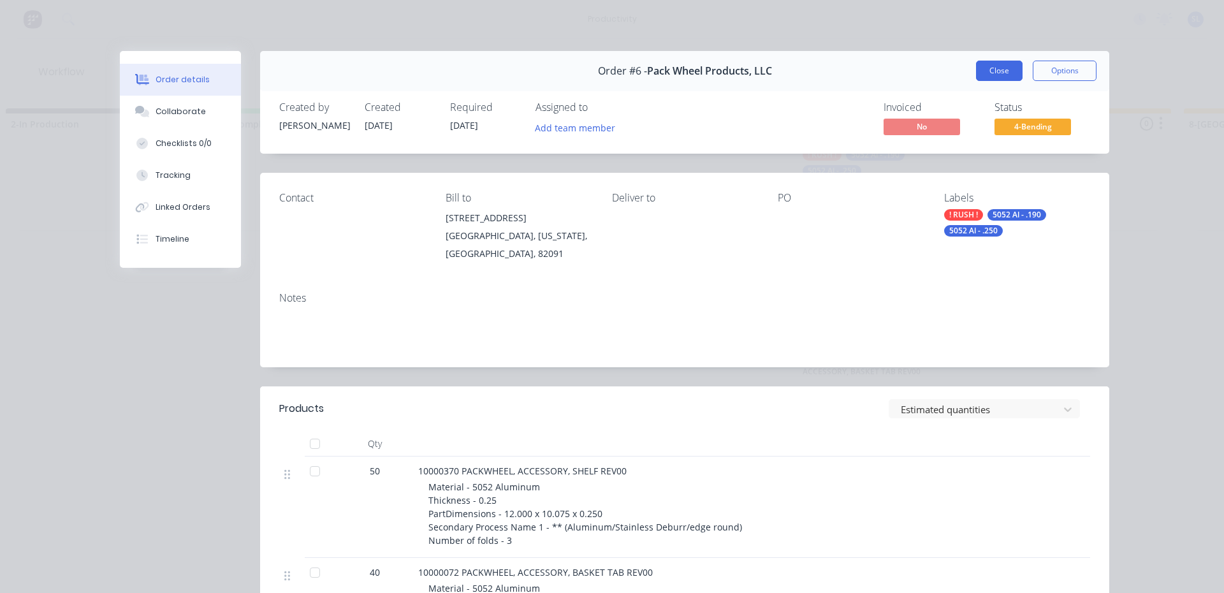
click at [994, 73] on button "Close" at bounding box center [999, 71] width 47 height 20
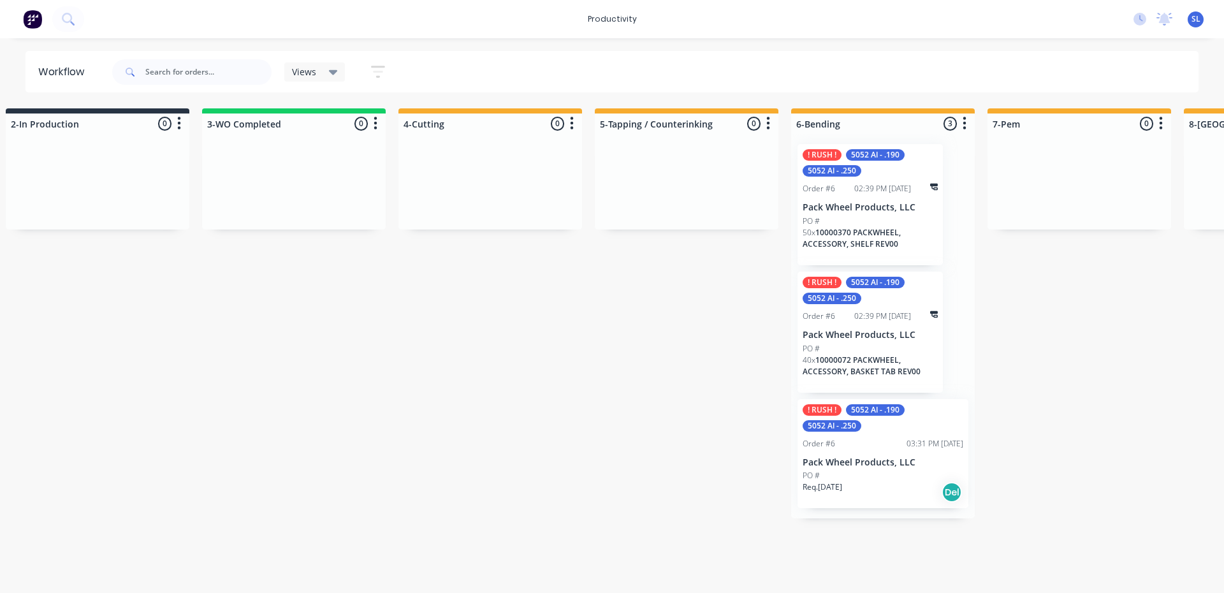
click at [935, 191] on div "Order #6 02:39 PM [DATE]" at bounding box center [869, 188] width 135 height 11
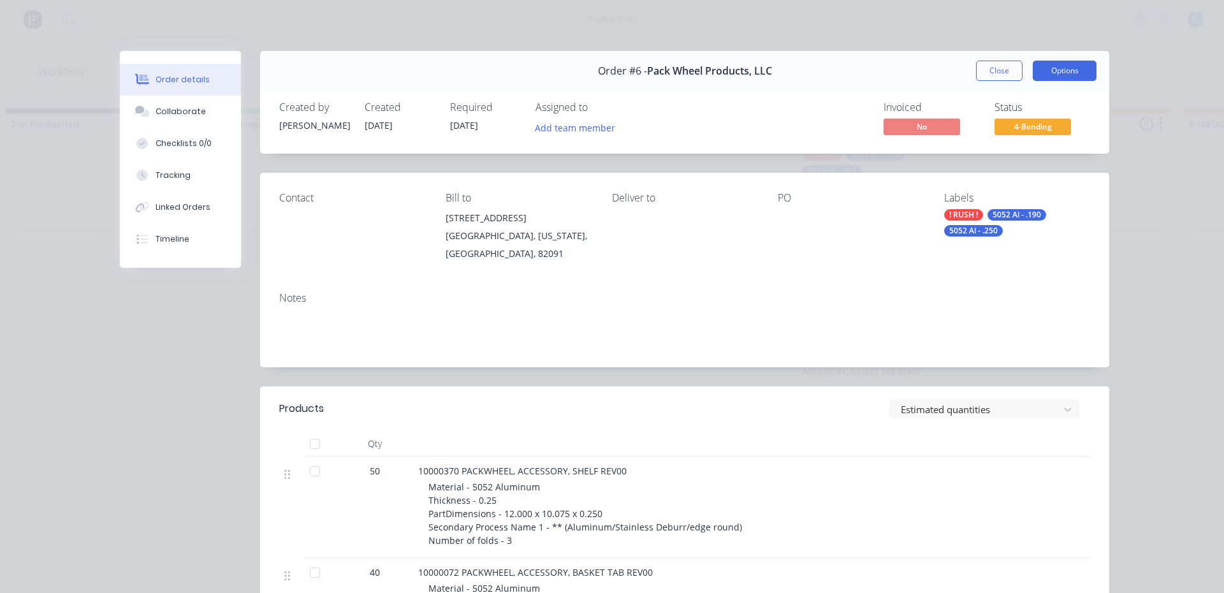
click at [1052, 72] on button "Options" at bounding box center [1064, 71] width 64 height 20
click at [992, 71] on button "Close" at bounding box center [999, 71] width 47 height 20
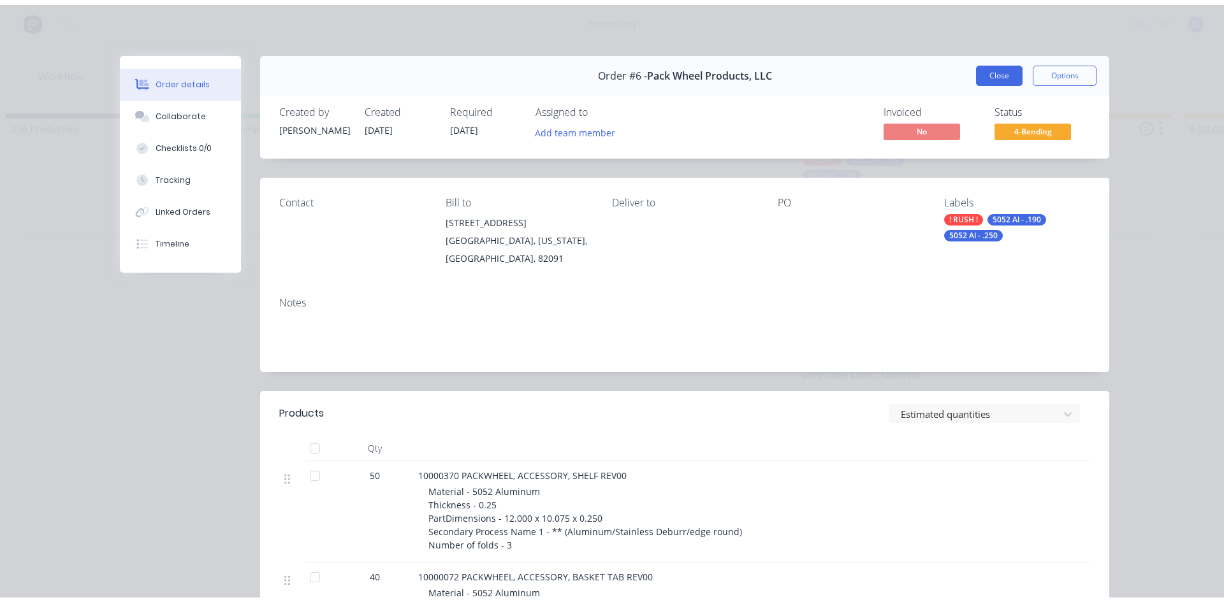
scroll to position [0, 0]
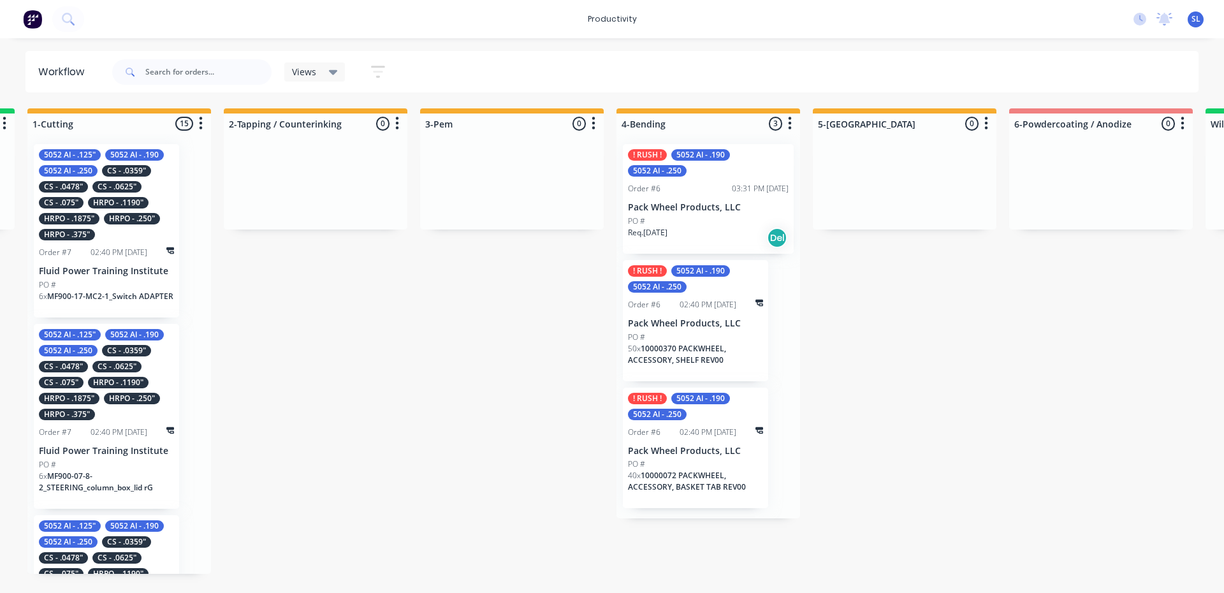
scroll to position [0, 1024]
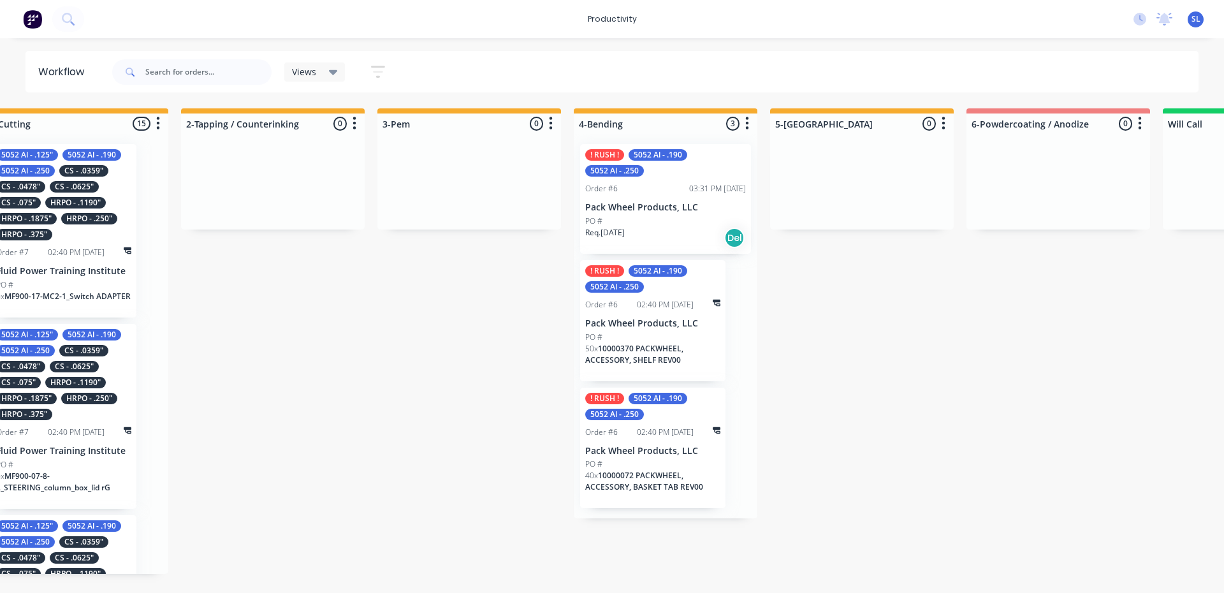
click at [667, 178] on div "! RUSH ! 5052 Al - .190 5052 Al - .250 Order #6 03:31 PM 06/10/25 Pack Wheel Pr…" at bounding box center [665, 199] width 171 height 110
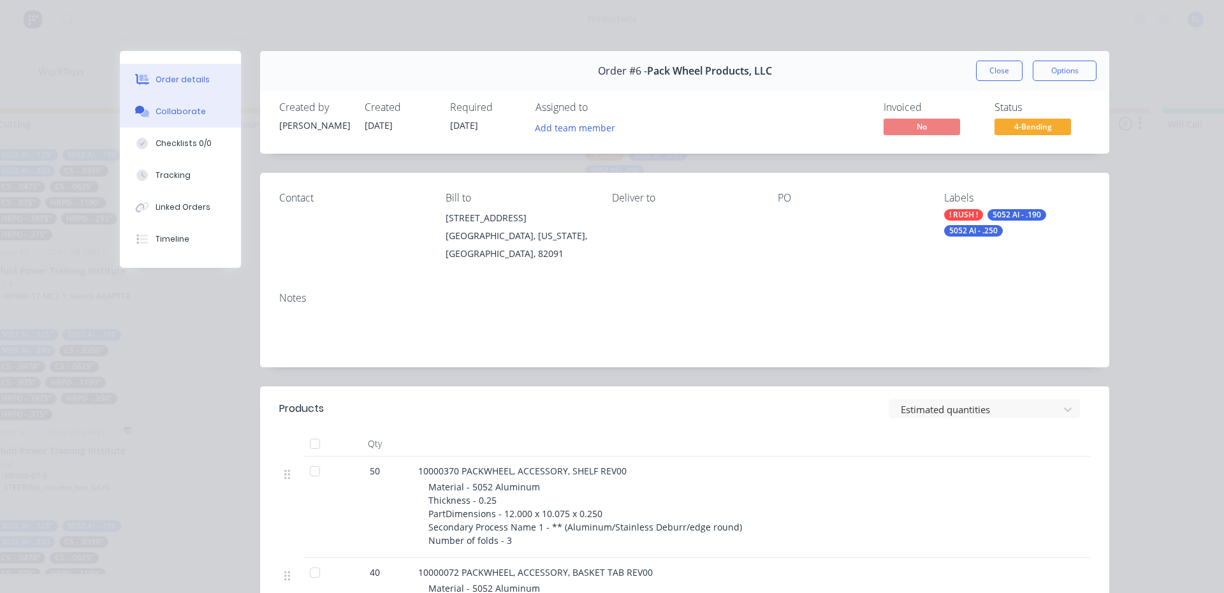
click at [172, 112] on div "Collaborate" at bounding box center [181, 111] width 50 height 11
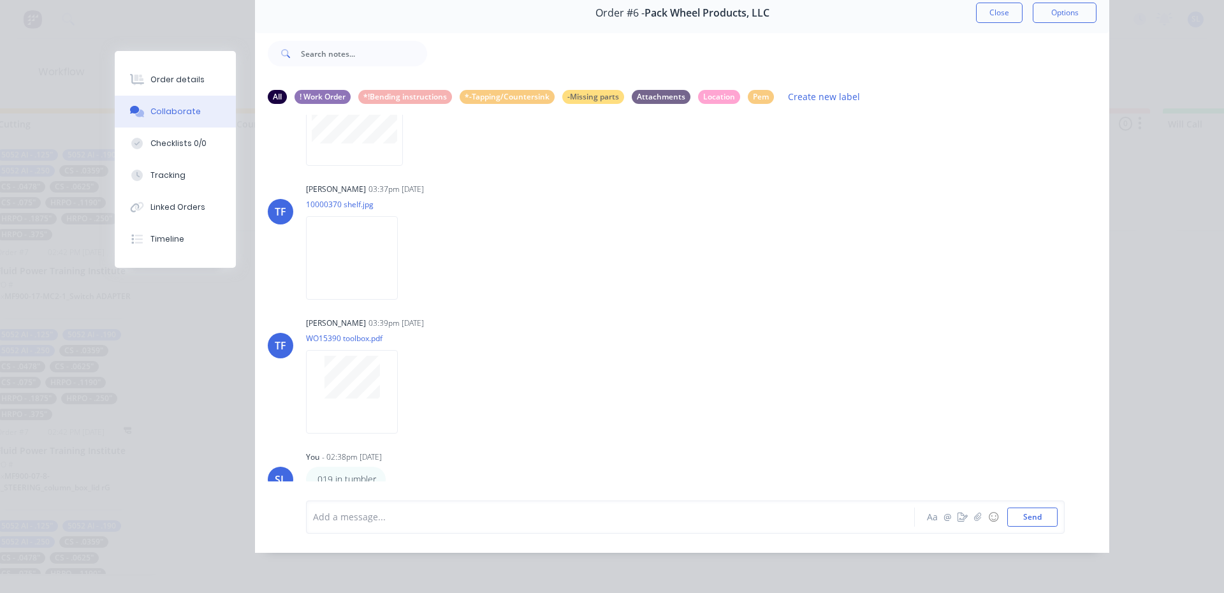
scroll to position [223, 0]
click at [1013, 7] on button "Close" at bounding box center [999, 13] width 47 height 20
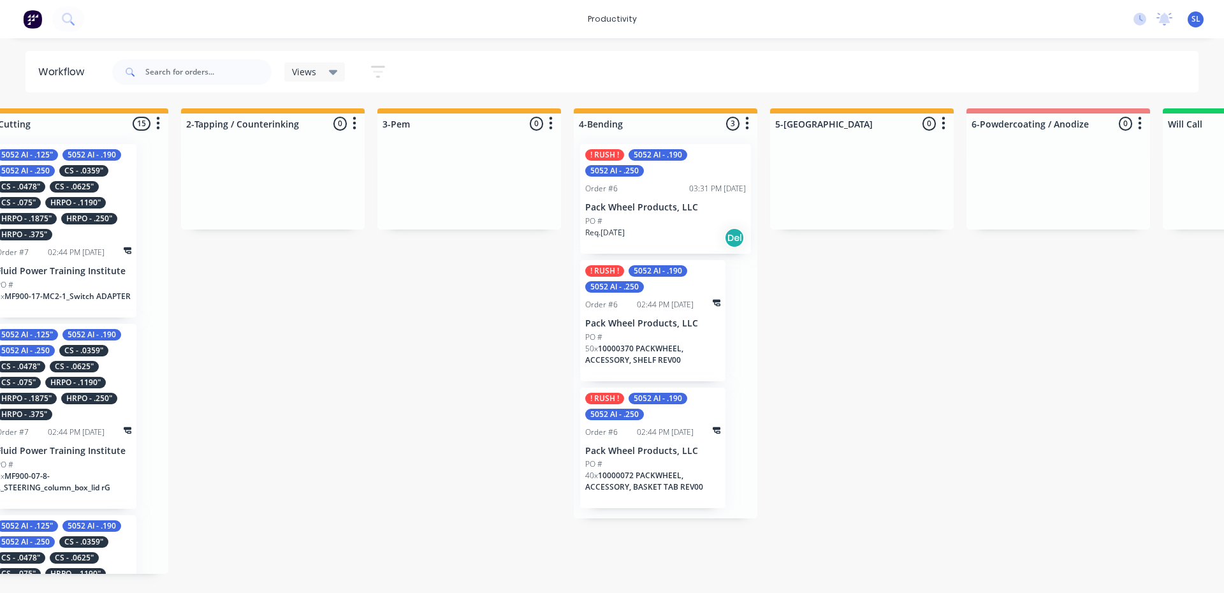
scroll to position [0, 0]
